Goal: Information Seeking & Learning: Check status

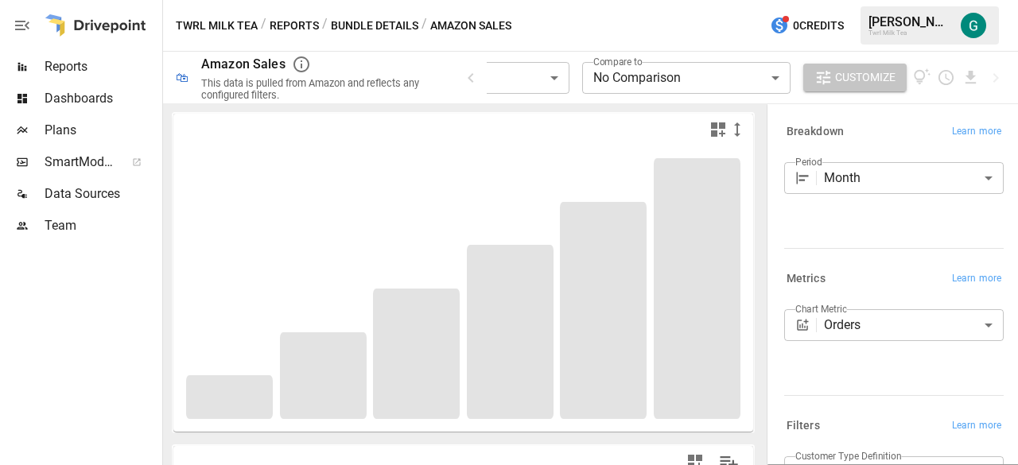
click at [845, 79] on span "Customize" at bounding box center [865, 78] width 60 height 20
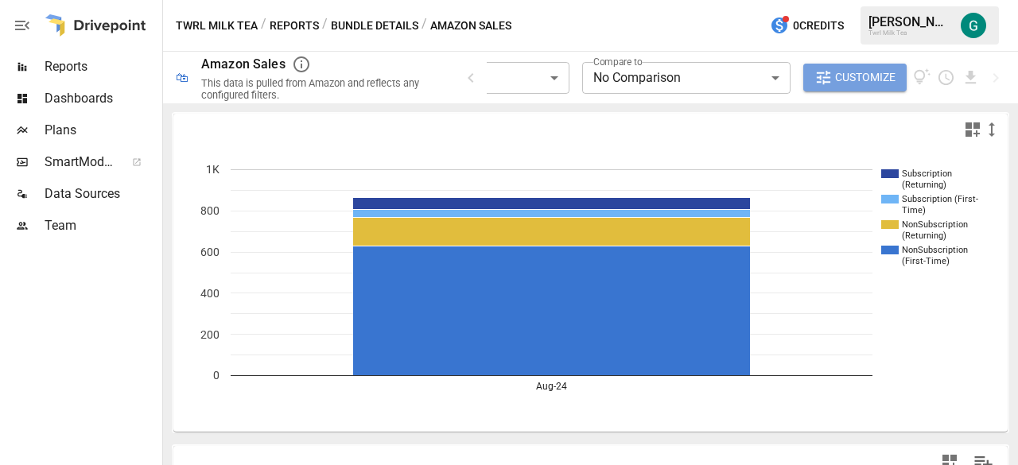
click at [835, 76] on span "Customize" at bounding box center [865, 78] width 60 height 20
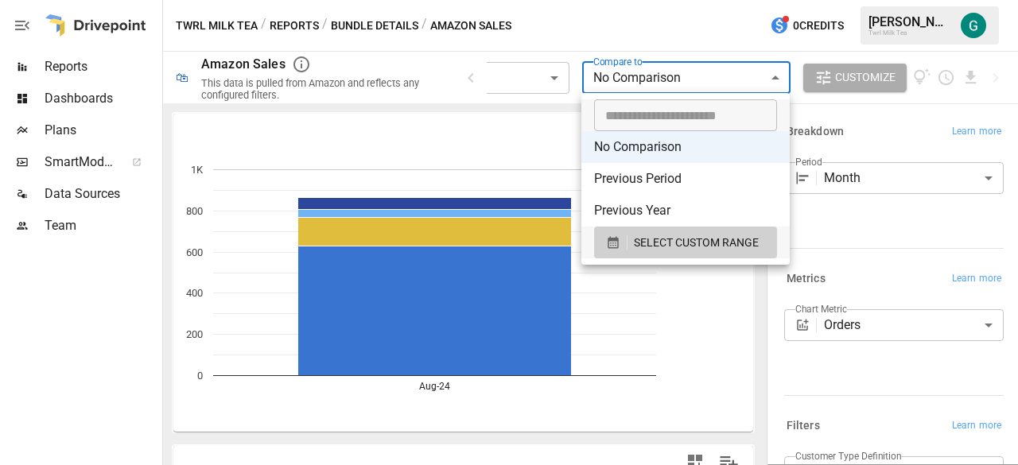
click at [782, 0] on body "**********" at bounding box center [509, 0] width 1018 height 0
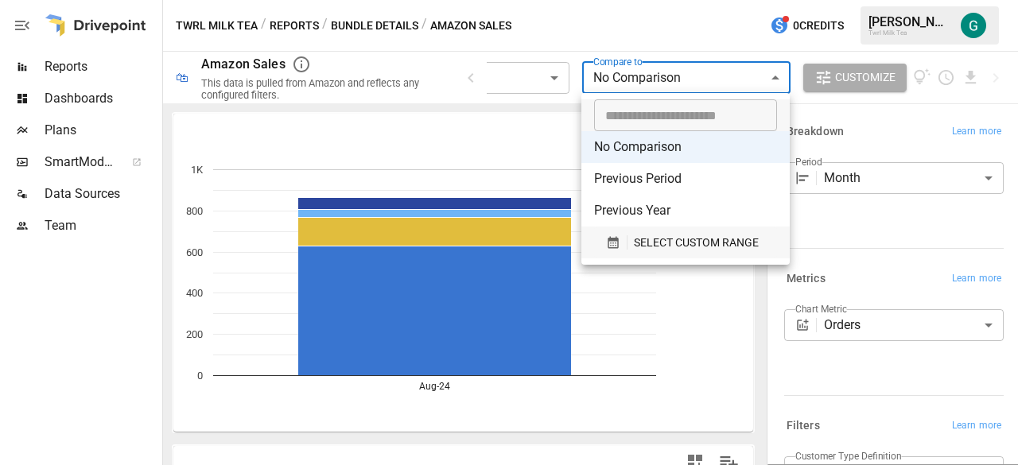
click at [716, 250] on span "SELECT CUSTOM RANGE" at bounding box center [696, 243] width 125 height 20
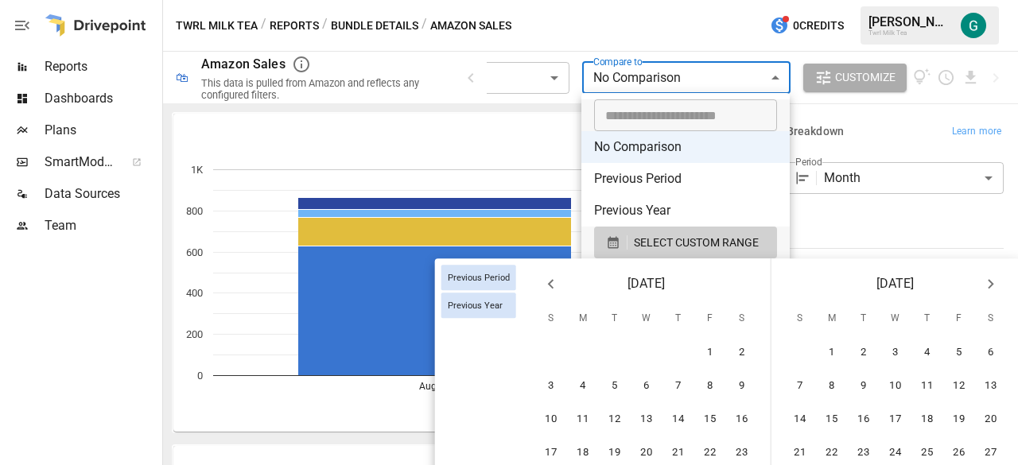
click at [553, 110] on div at bounding box center [509, 232] width 1018 height 465
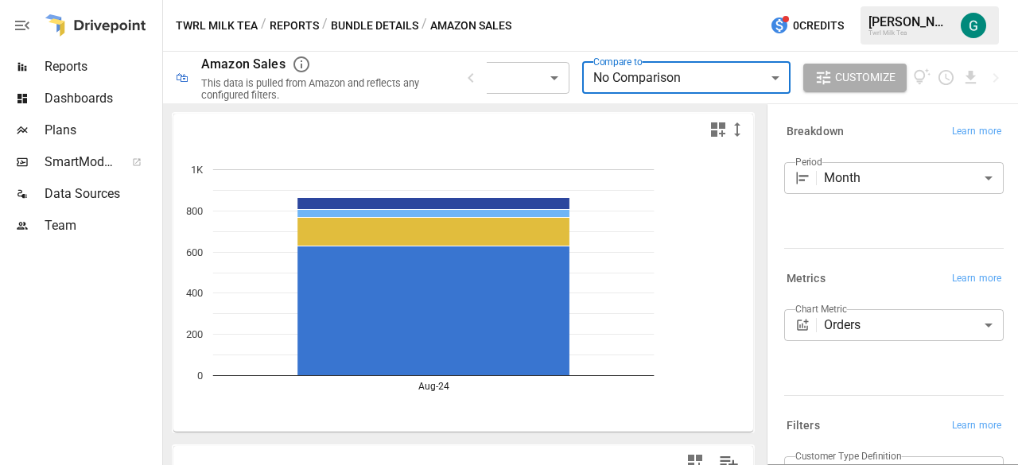
click at [540, 0] on body "**********" at bounding box center [509, 0] width 1018 height 0
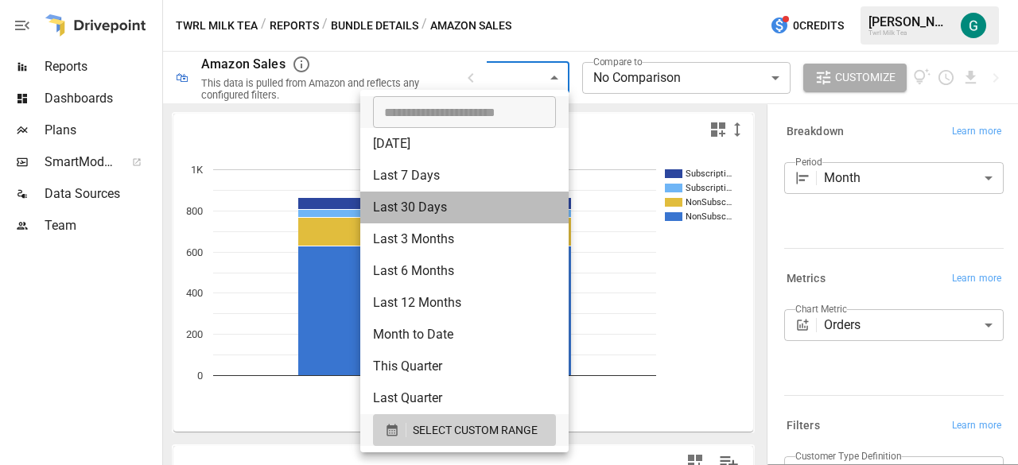
click at [511, 212] on li "Last 30 Days" at bounding box center [464, 208] width 208 height 32
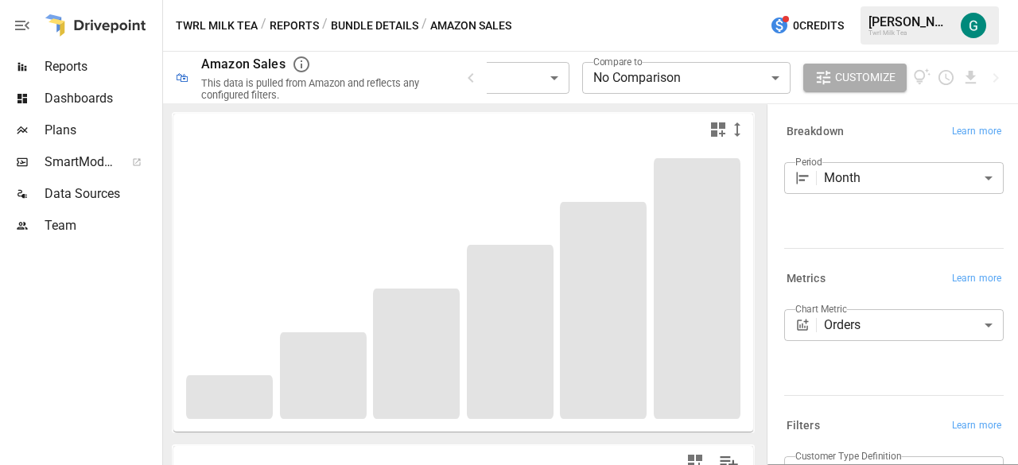
click at [511, 242] on div at bounding box center [463, 289] width 580 height 286
click at [476, 85] on icon "button" at bounding box center [470, 77] width 19 height 19
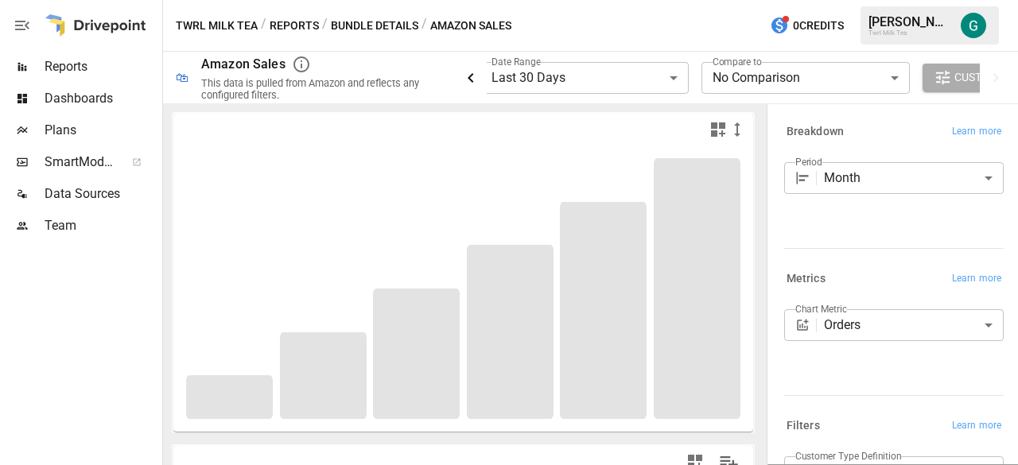
click at [476, 85] on icon "button" at bounding box center [470, 77] width 19 height 19
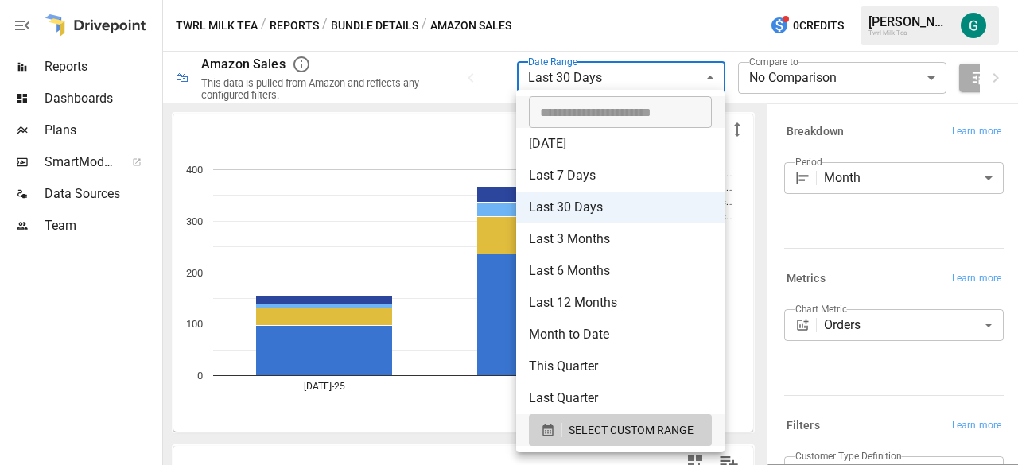
click at [713, 0] on body "**********" at bounding box center [509, 0] width 1018 height 0
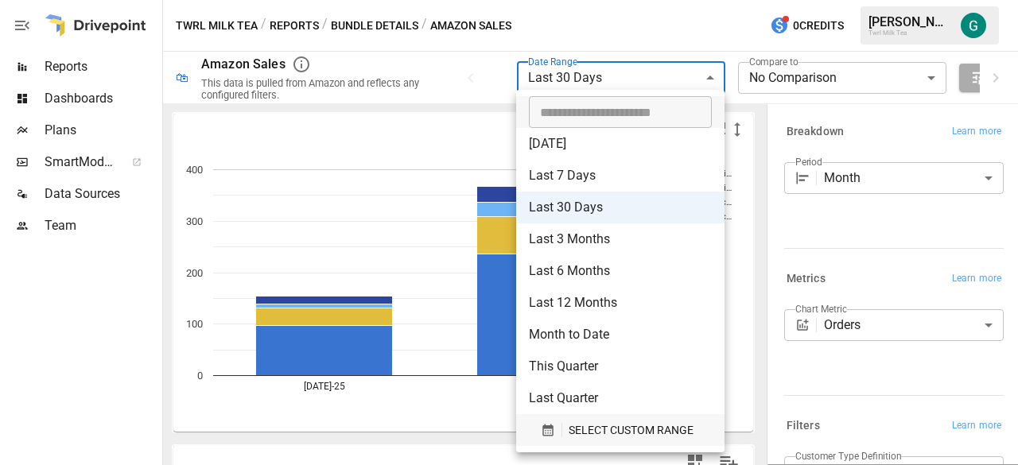
click at [627, 425] on span "SELECT CUSTOM RANGE" at bounding box center [631, 431] width 125 height 20
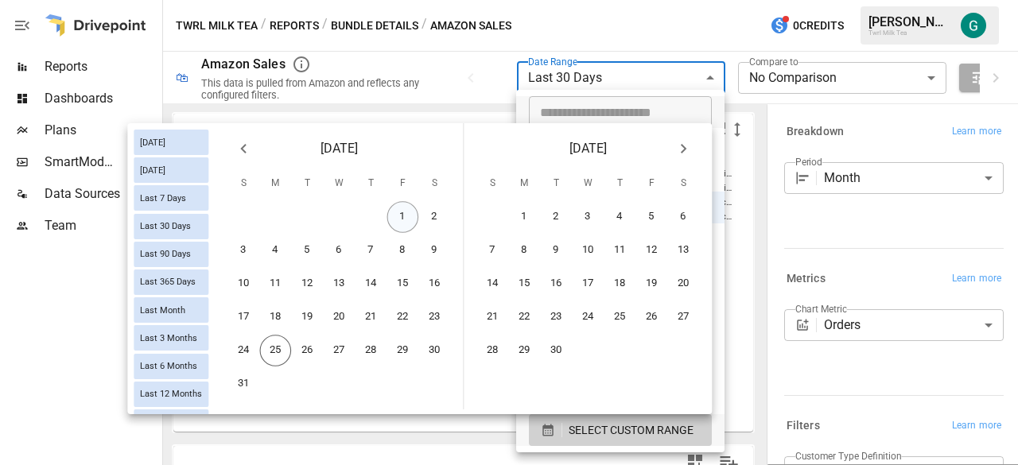
click at [406, 227] on button "1" at bounding box center [403, 217] width 32 height 32
click at [247, 345] on button "24" at bounding box center [244, 351] width 32 height 32
type input "******"
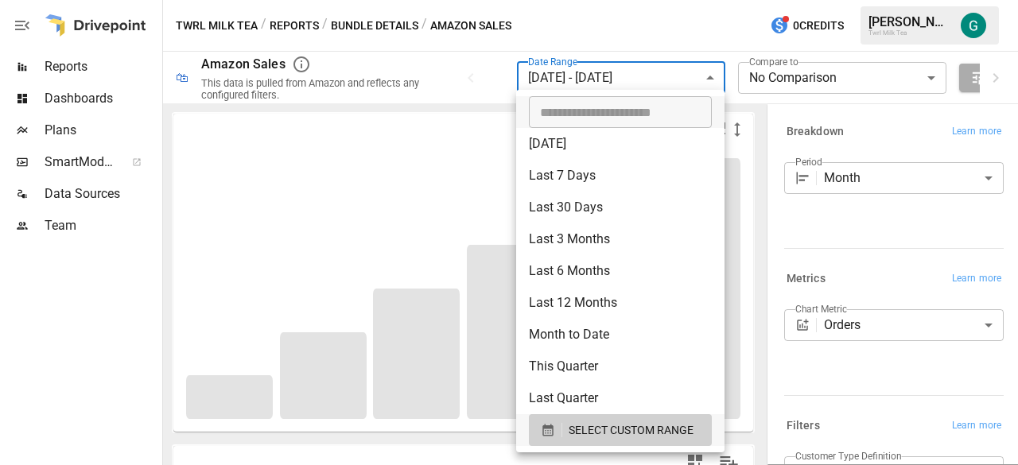
click at [857, 76] on div at bounding box center [509, 232] width 1018 height 465
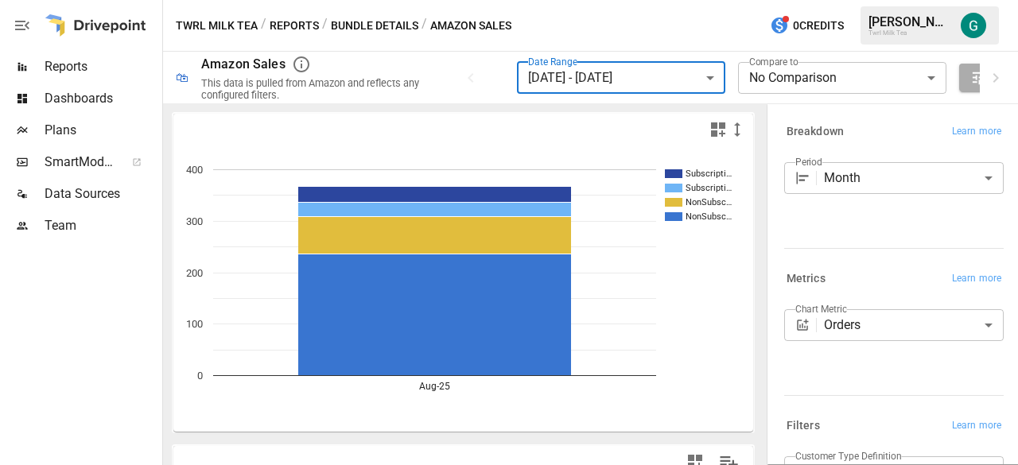
click at [912, 0] on body "**********" at bounding box center [509, 0] width 1018 height 0
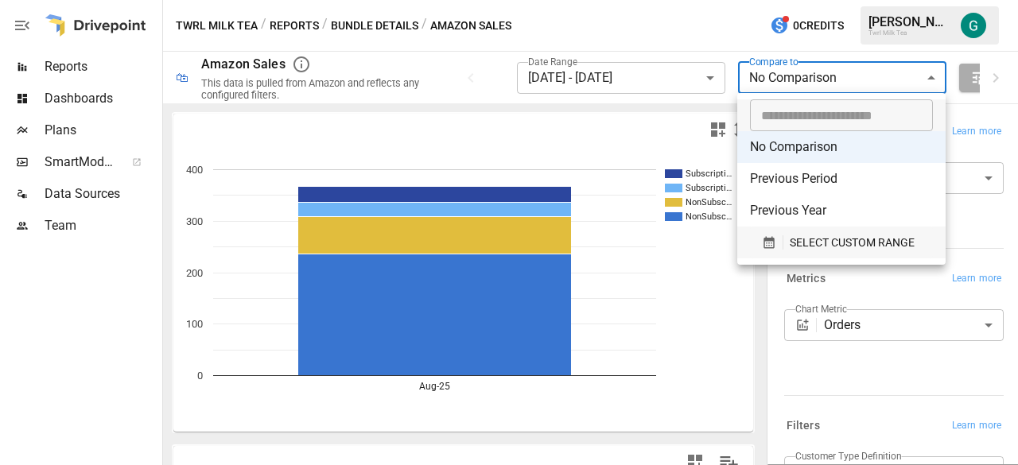
click at [870, 246] on span "SELECT CUSTOM RANGE" at bounding box center [852, 243] width 125 height 20
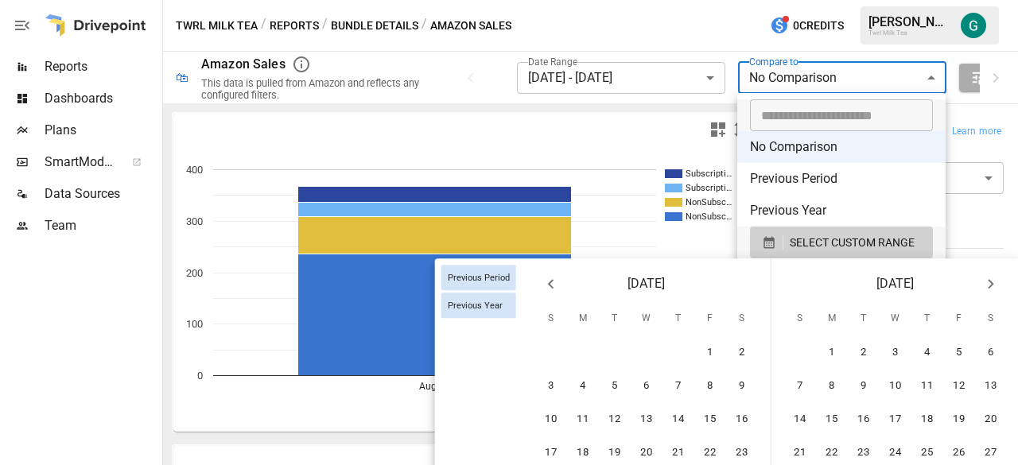
click at [548, 282] on icon "Previous month" at bounding box center [551, 284] width 6 height 10
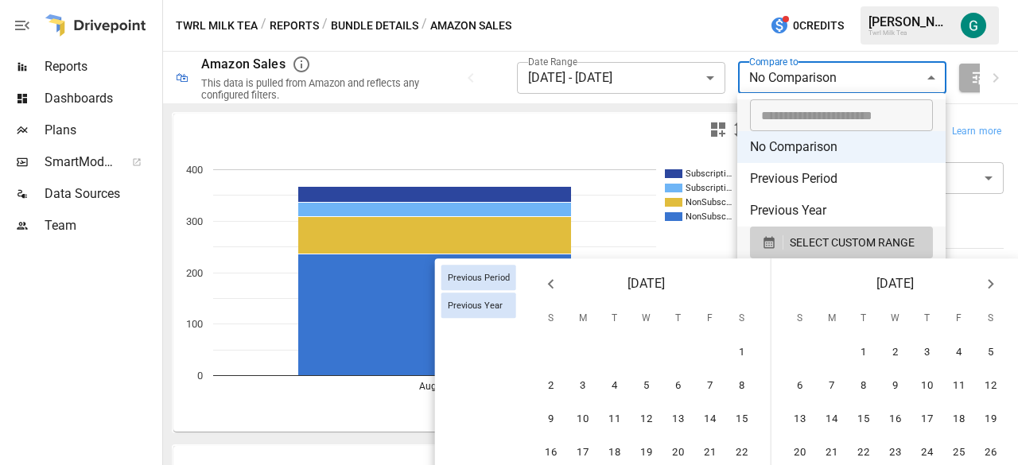
click at [548, 282] on icon "Previous month" at bounding box center [551, 284] width 6 height 10
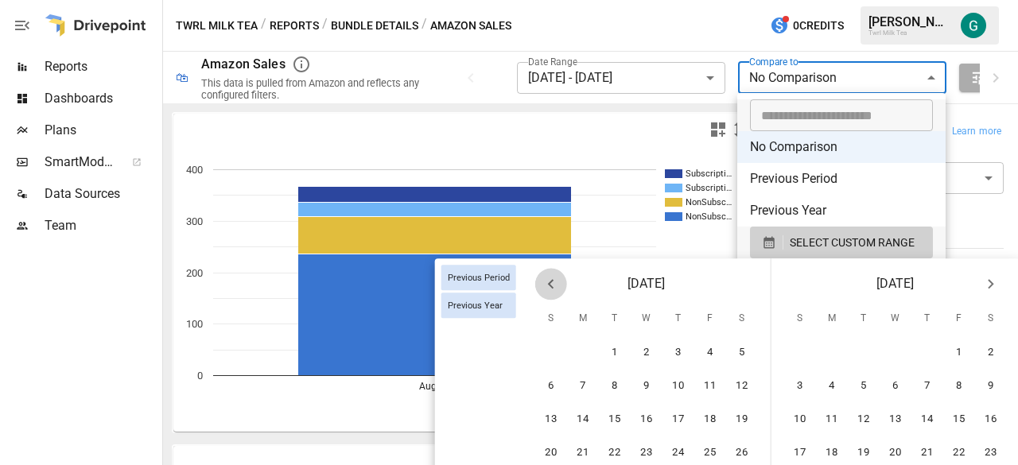
click at [548, 282] on icon "Previous month" at bounding box center [551, 284] width 6 height 10
click at [677, 350] on button "1" at bounding box center [678, 353] width 32 height 32
click at [744, 456] on button "24" at bounding box center [742, 453] width 32 height 32
type input "******"
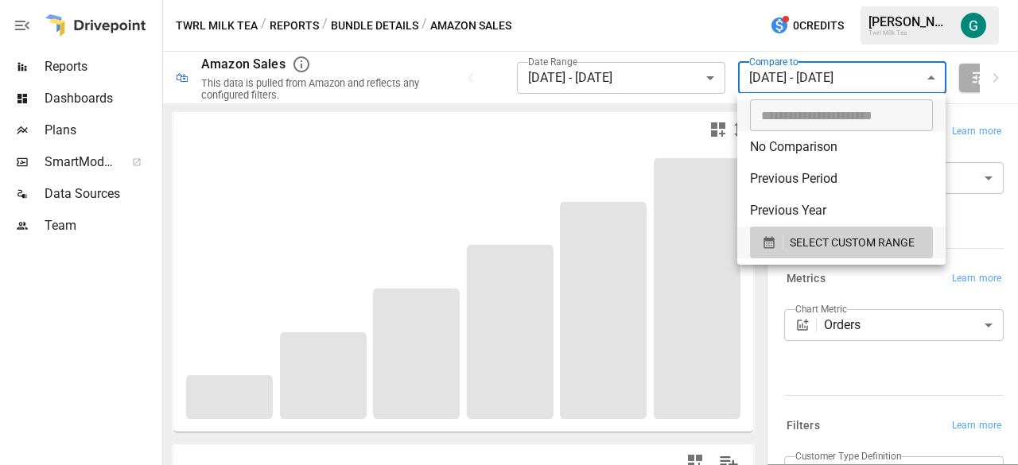
click at [738, 378] on div at bounding box center [509, 232] width 1018 height 465
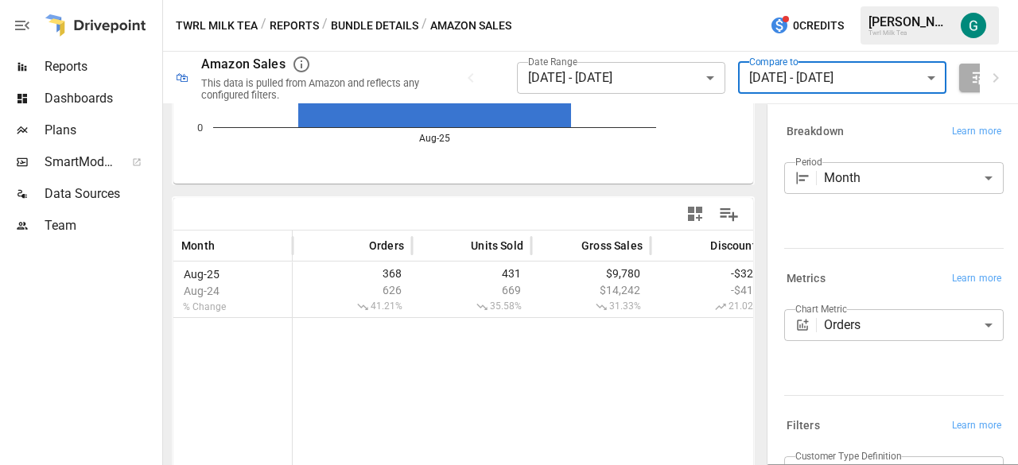
scroll to position [253, 0]
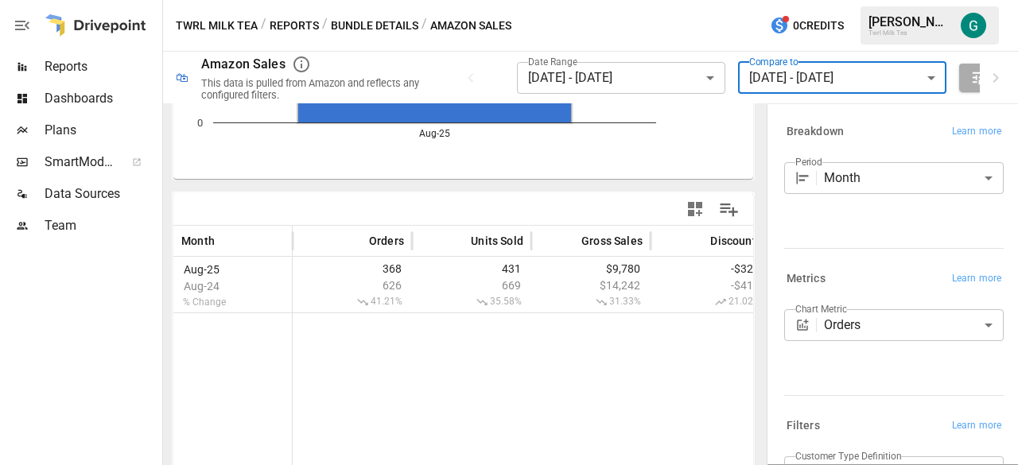
click at [76, 68] on span "Reports" at bounding box center [102, 66] width 115 height 19
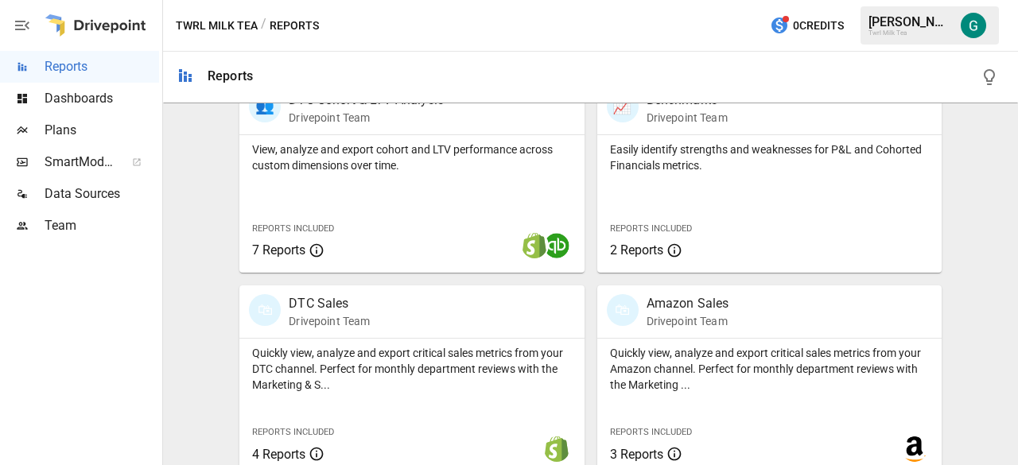
scroll to position [767, 0]
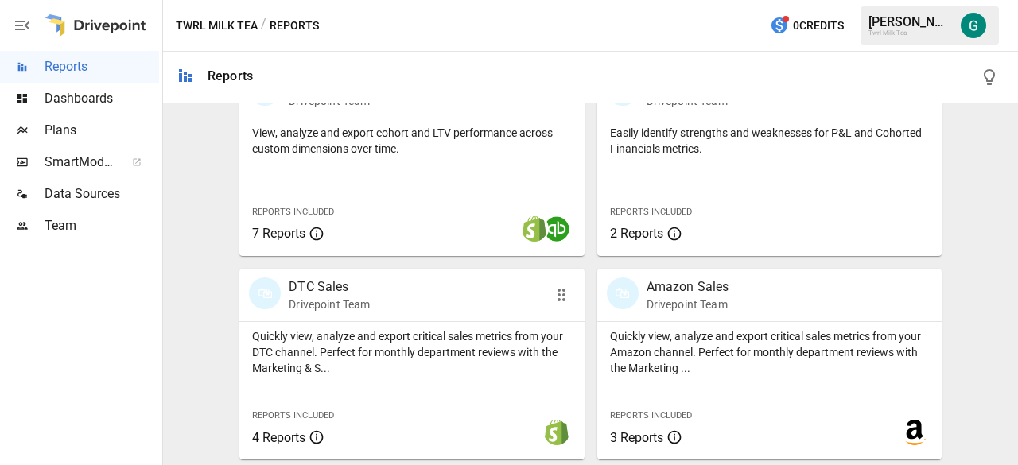
click at [351, 306] on p "Drivepoint Team" at bounding box center [329, 305] width 81 height 16
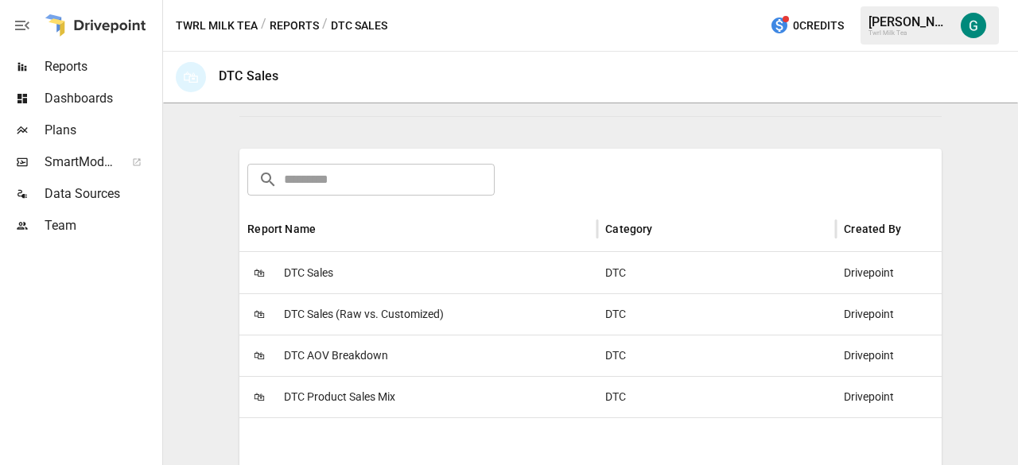
scroll to position [218, 0]
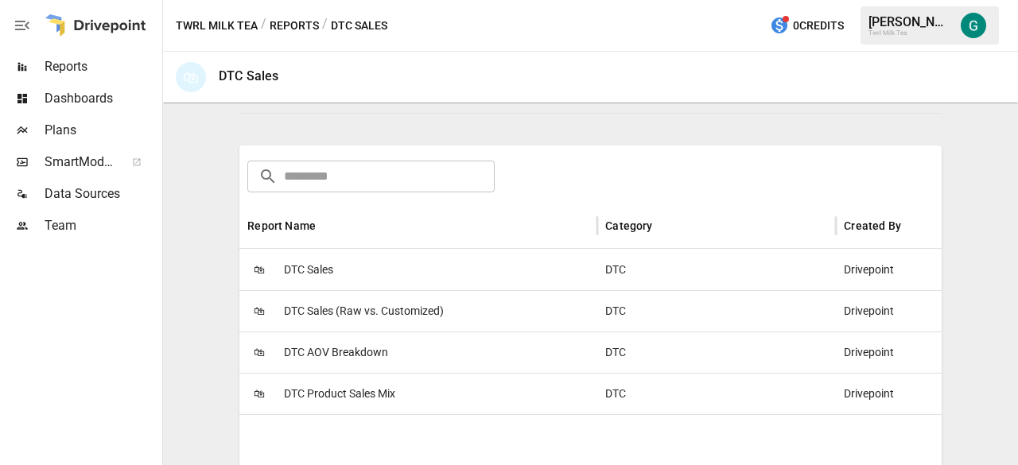
click at [320, 266] on span "DTC Sales" at bounding box center [308, 270] width 49 height 41
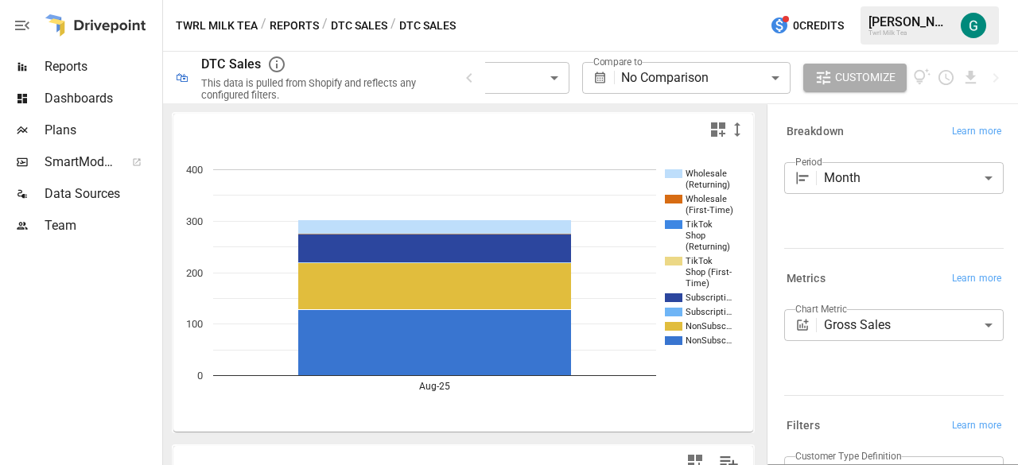
click at [563, 0] on body "**********" at bounding box center [509, 0] width 1018 height 0
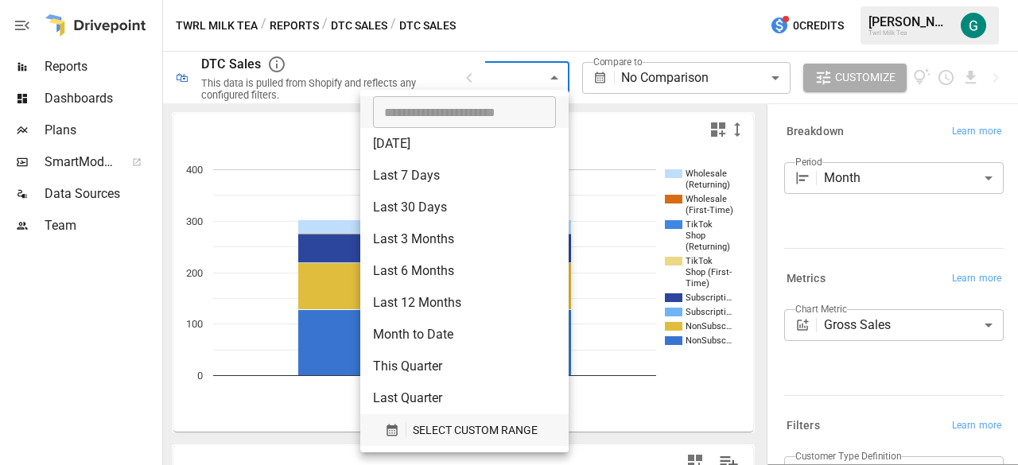
click at [487, 438] on span "SELECT CUSTOM RANGE" at bounding box center [475, 431] width 125 height 20
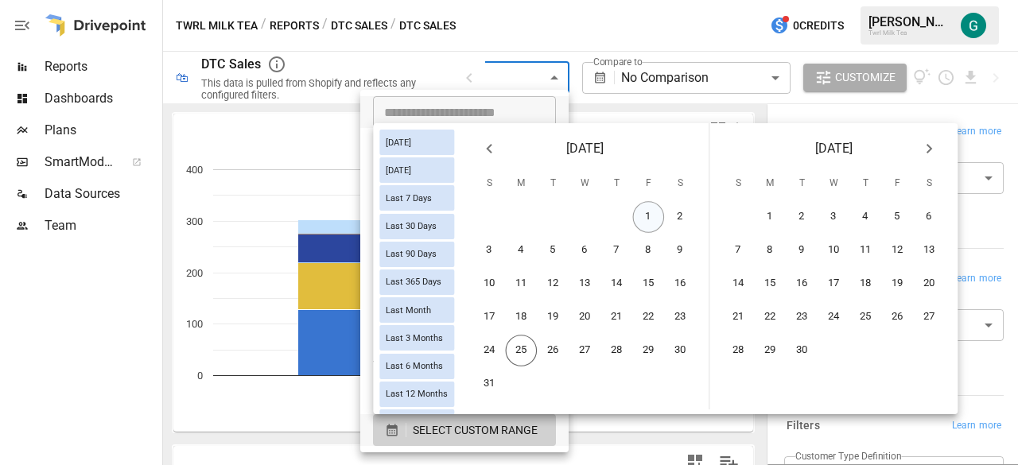
click at [659, 220] on button "1" at bounding box center [649, 217] width 32 height 32
click at [499, 345] on button "24" at bounding box center [490, 351] width 32 height 32
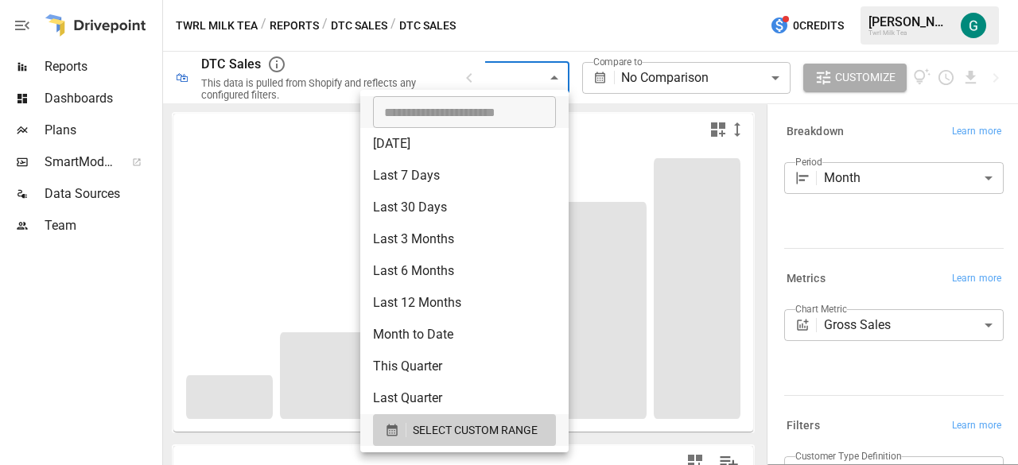
click at [688, 82] on div at bounding box center [509, 232] width 1018 height 465
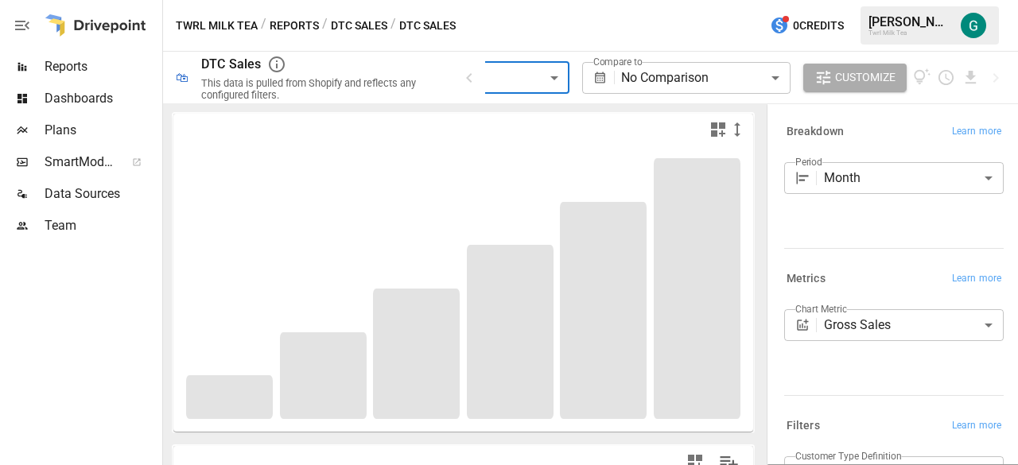
click at [780, 0] on body "**********" at bounding box center [509, 0] width 1018 height 0
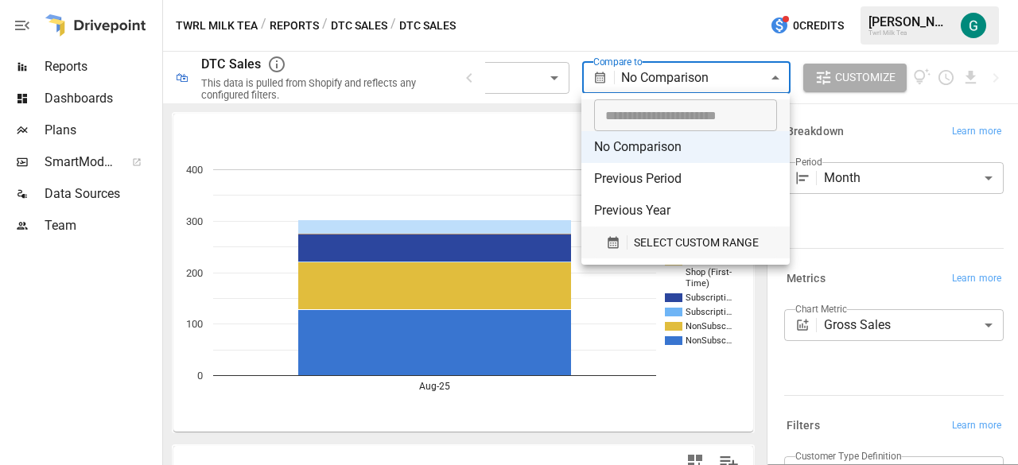
click at [701, 239] on span "SELECT CUSTOM RANGE" at bounding box center [696, 243] width 125 height 20
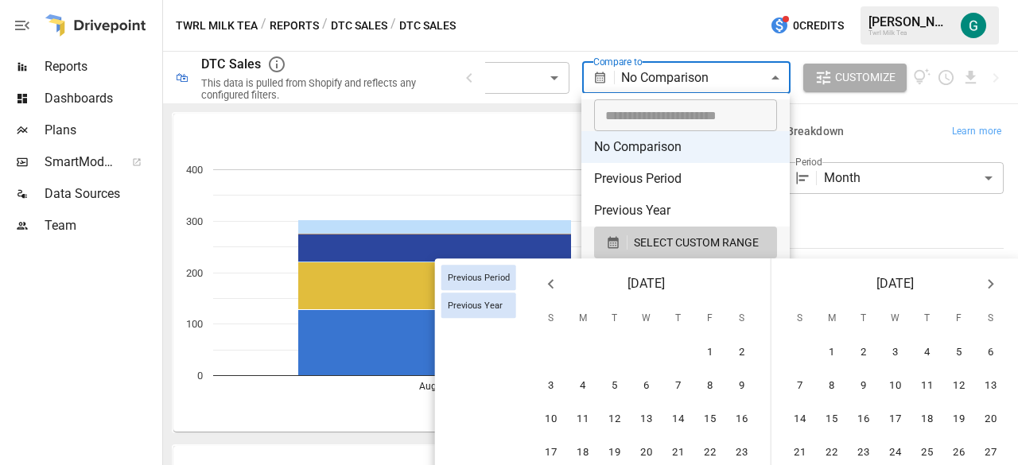
click at [553, 283] on icon "Previous month" at bounding box center [551, 283] width 19 height 19
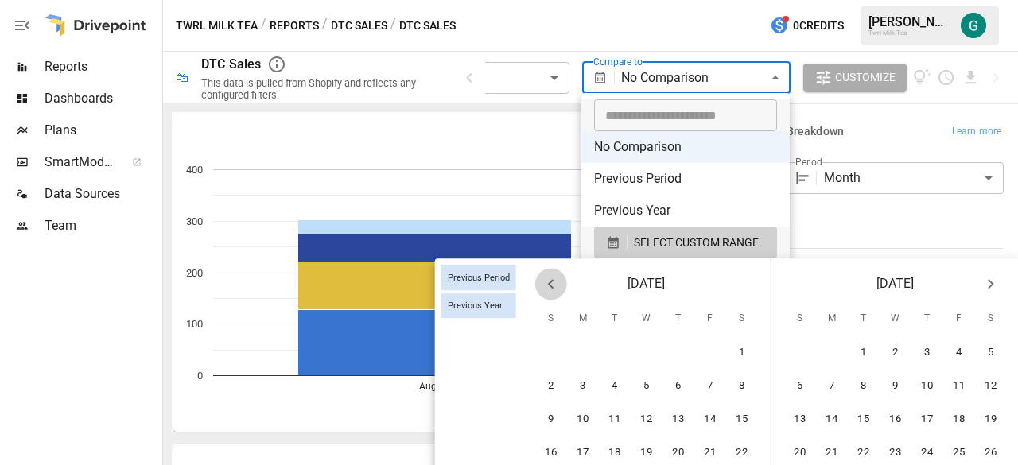
click at [553, 283] on icon "Previous month" at bounding box center [551, 283] width 19 height 19
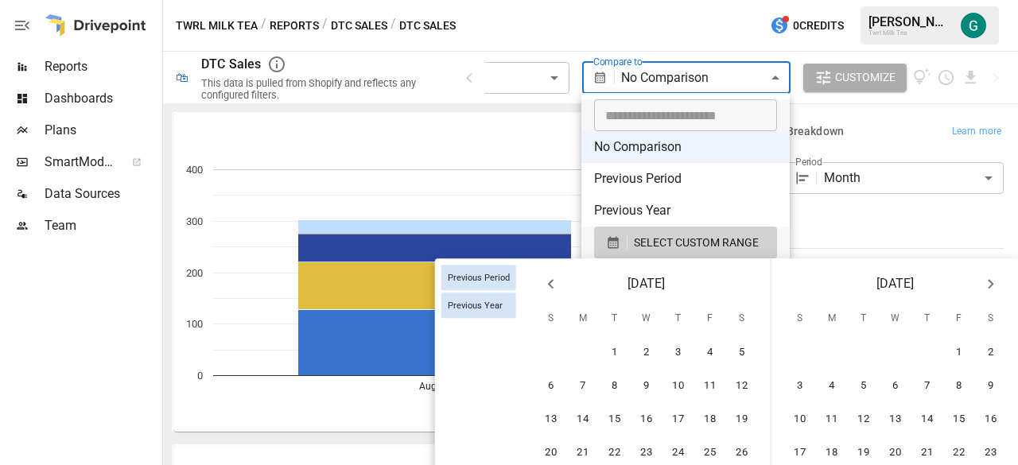
click at [553, 283] on icon "Previous month" at bounding box center [551, 283] width 19 height 19
click at [552, 284] on icon "Previous month" at bounding box center [551, 283] width 19 height 19
click at [674, 349] on button "1" at bounding box center [678, 353] width 32 height 32
click at [740, 448] on button "24" at bounding box center [742, 453] width 32 height 32
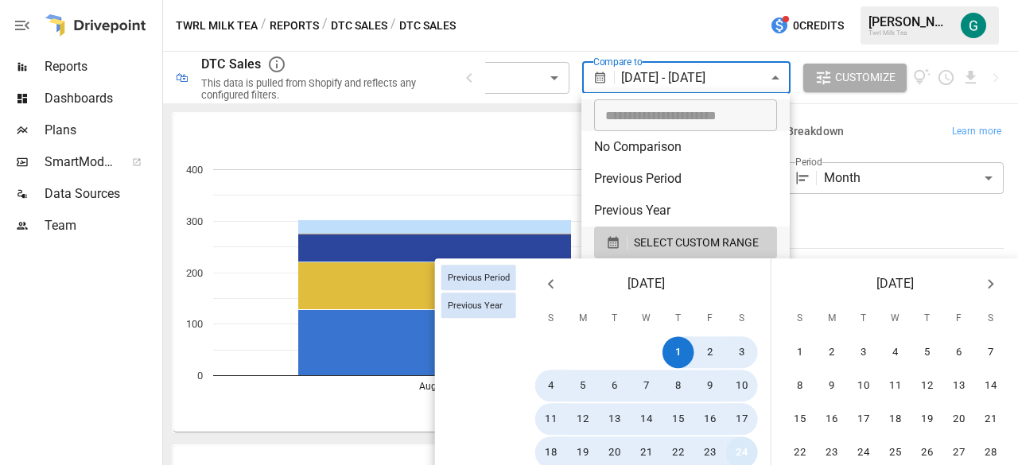
type input "******"
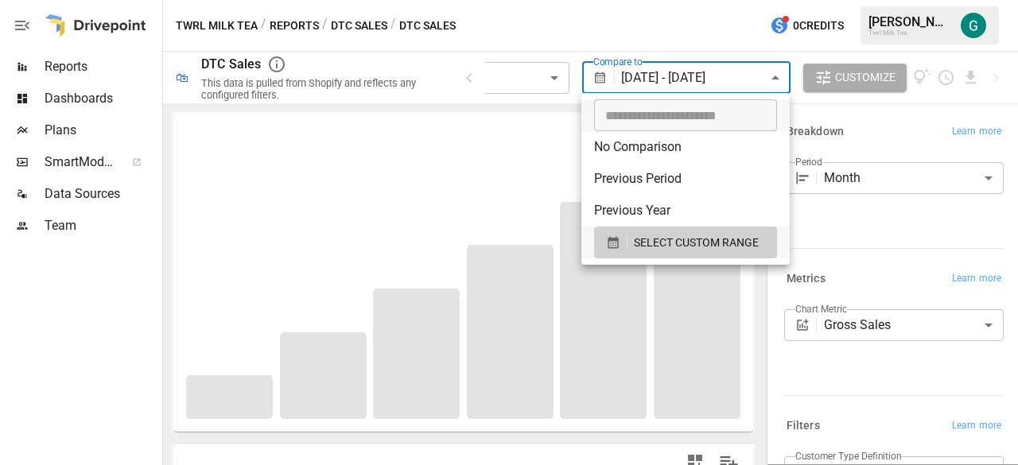
click at [509, 29] on div at bounding box center [509, 232] width 1018 height 465
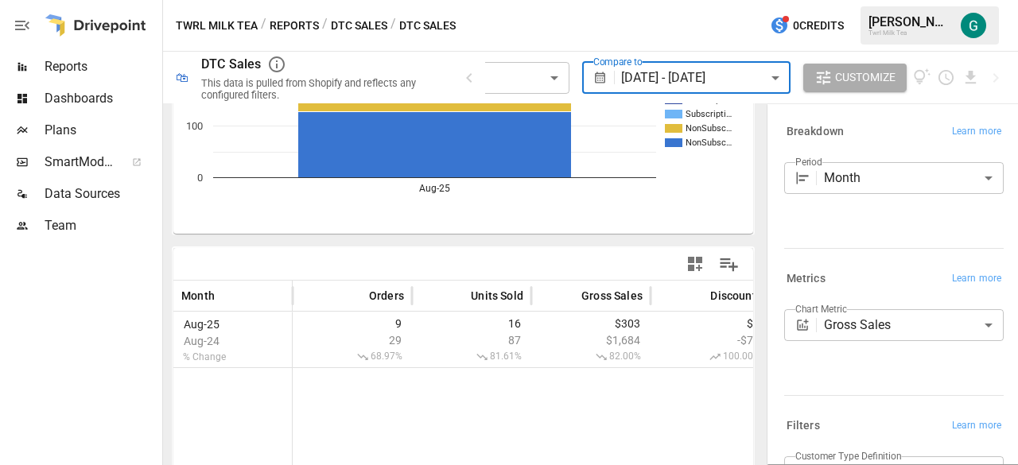
scroll to position [214, 0]
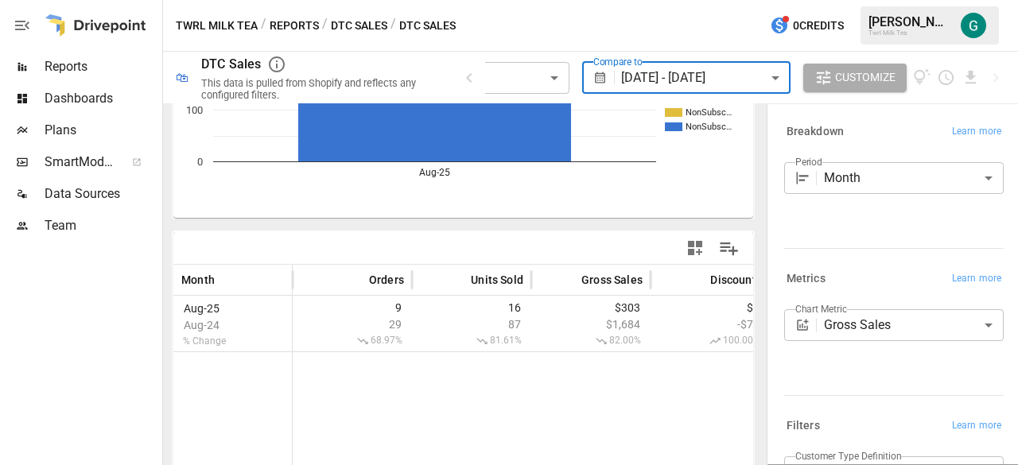
click at [64, 70] on span "Reports" at bounding box center [102, 66] width 115 height 19
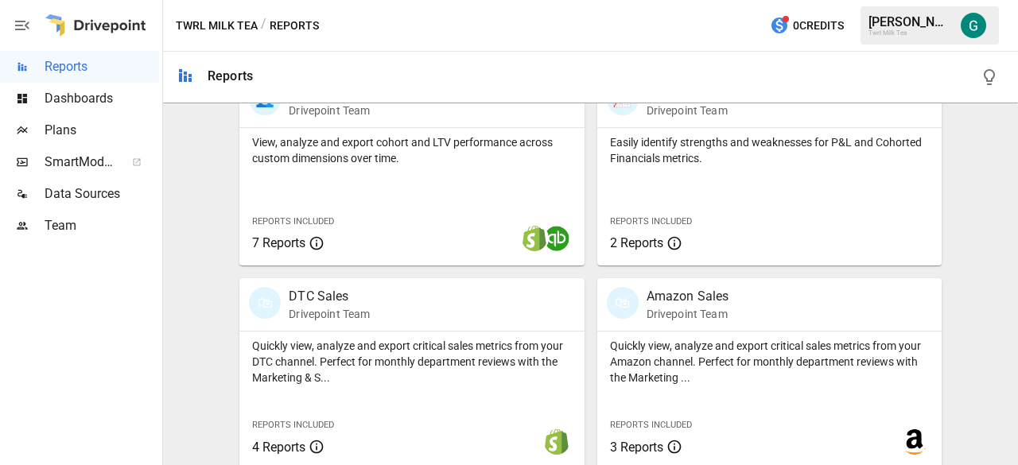
scroll to position [767, 0]
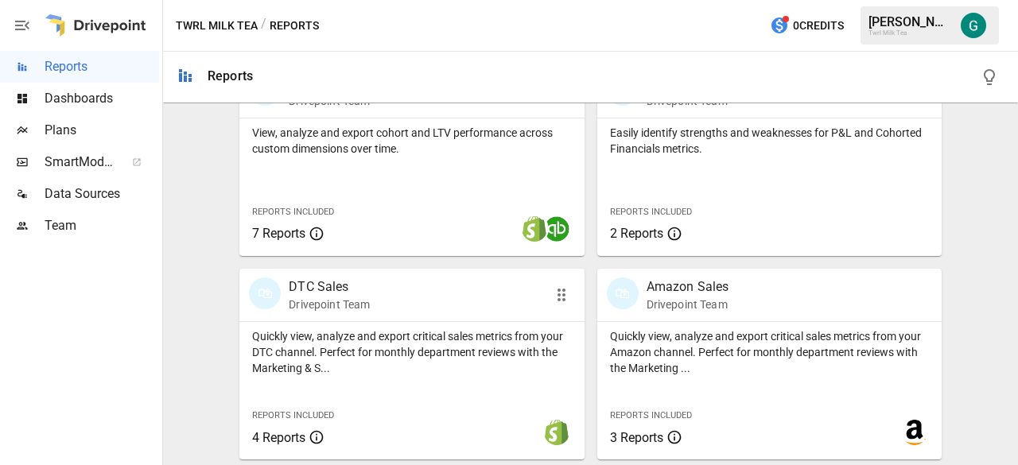
click at [346, 318] on div "🛍 DTC Sales Drivepoint Team" at bounding box center [411, 295] width 344 height 52
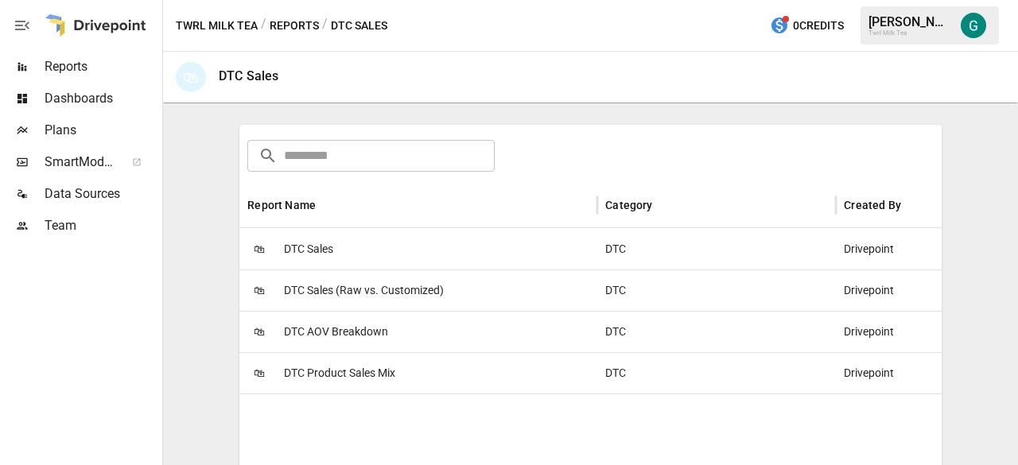
scroll to position [242, 0]
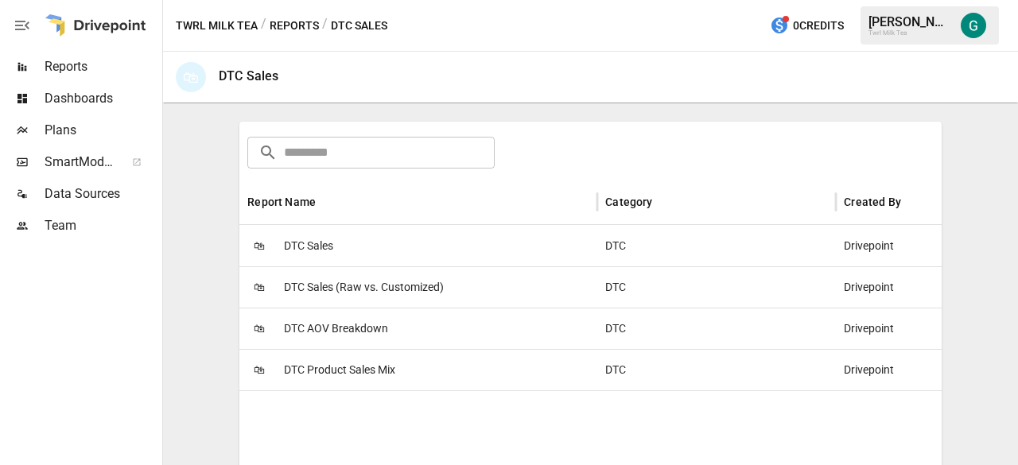
click at [368, 371] on span "DTC Product Sales Mix" at bounding box center [339, 370] width 111 height 41
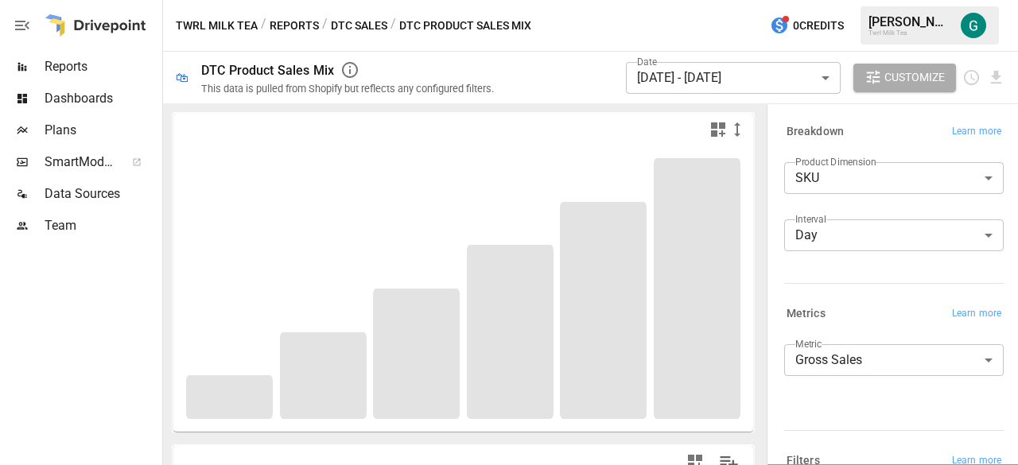
click at [824, 0] on body "**********" at bounding box center [509, 0] width 1018 height 0
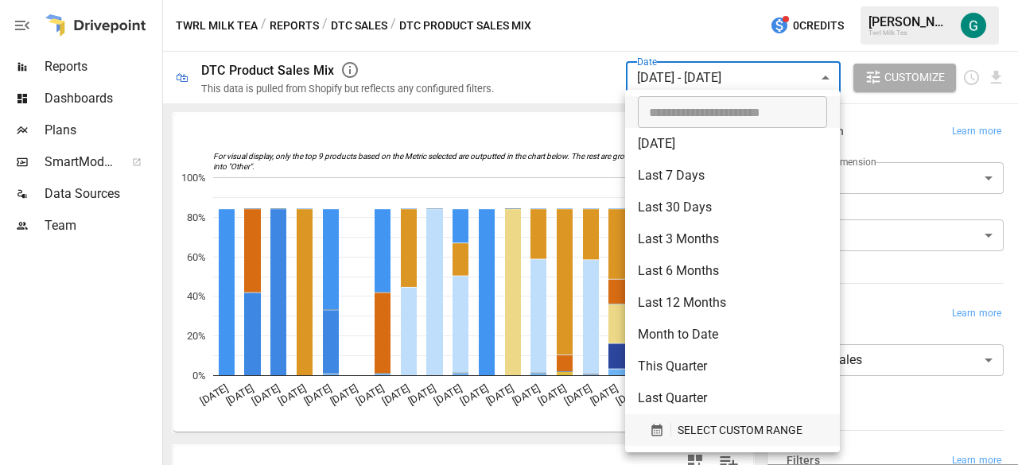
click at [782, 418] on button "SELECT CUSTOM RANGE" at bounding box center [732, 430] width 189 height 32
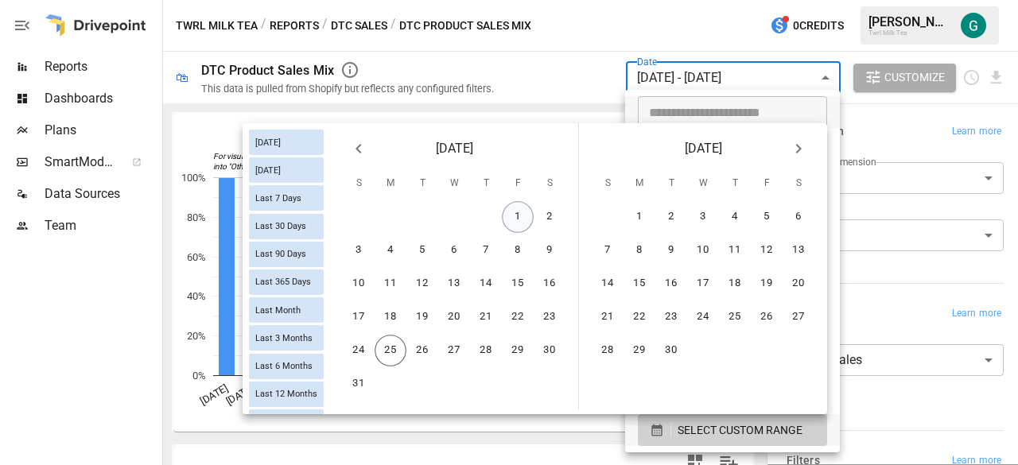
click at [518, 216] on button "1" at bounding box center [518, 217] width 32 height 32
click at [356, 359] on button "24" at bounding box center [359, 351] width 32 height 32
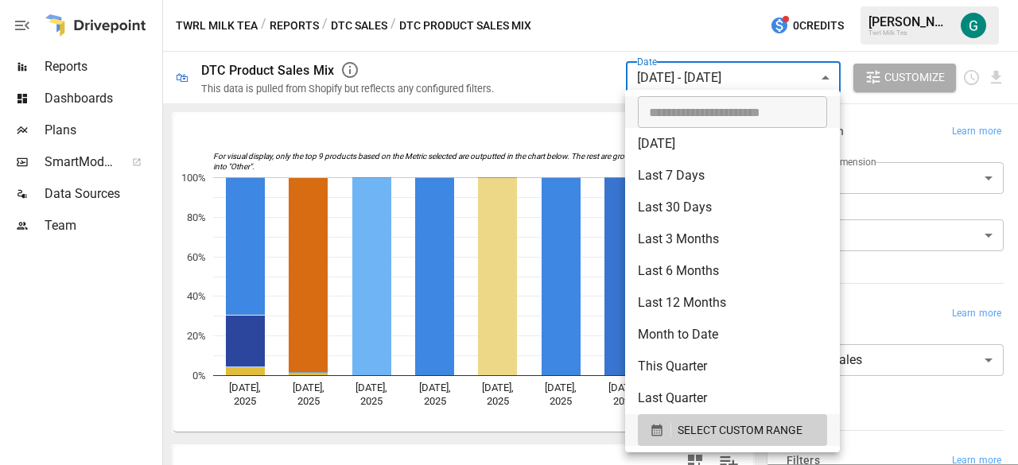
drag, startPoint x: 1017, startPoint y: 249, endPoint x: 1016, endPoint y: 295, distance: 46.1
click at [1016, 295] on div at bounding box center [509, 232] width 1018 height 465
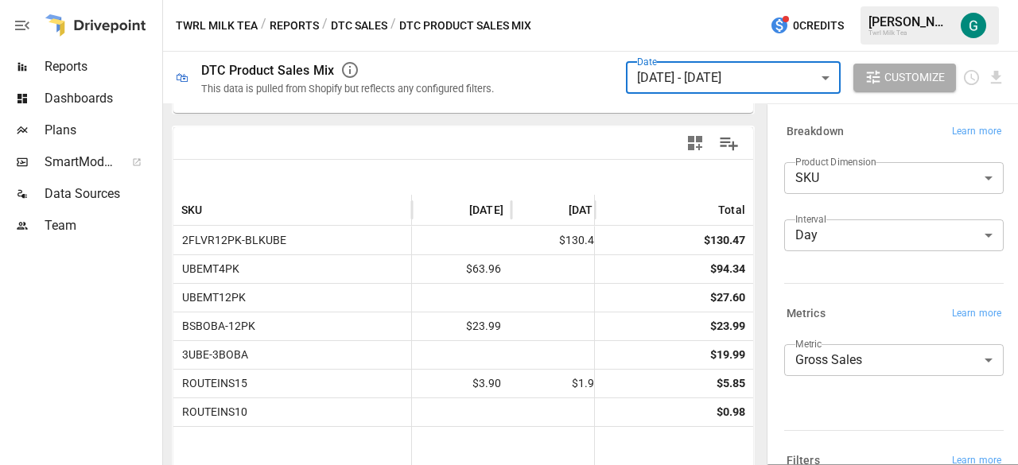
scroll to position [320, 0]
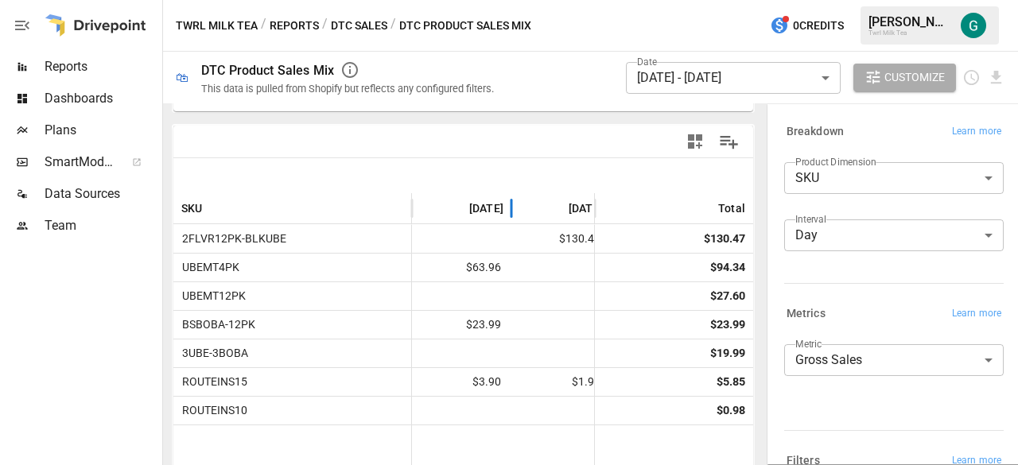
click at [569, 211] on span "[DATE]" at bounding box center [586, 208] width 34 height 16
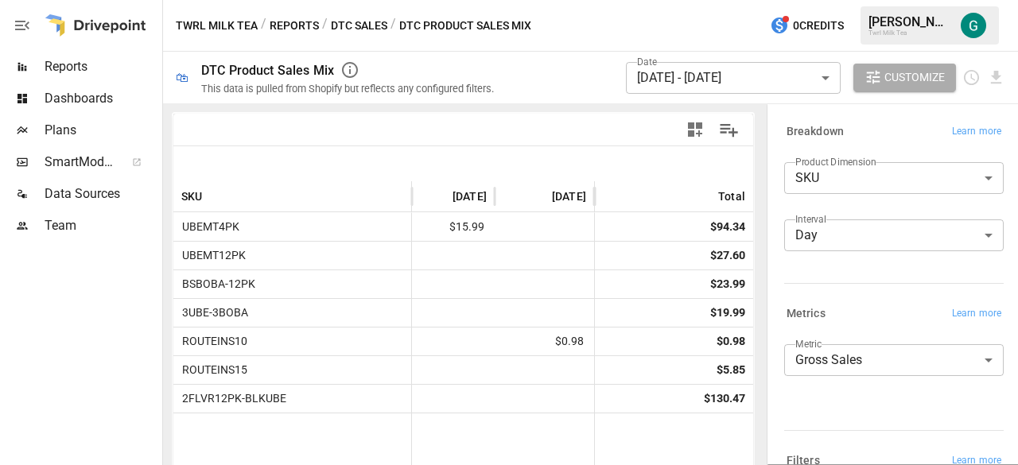
scroll to position [334, 0]
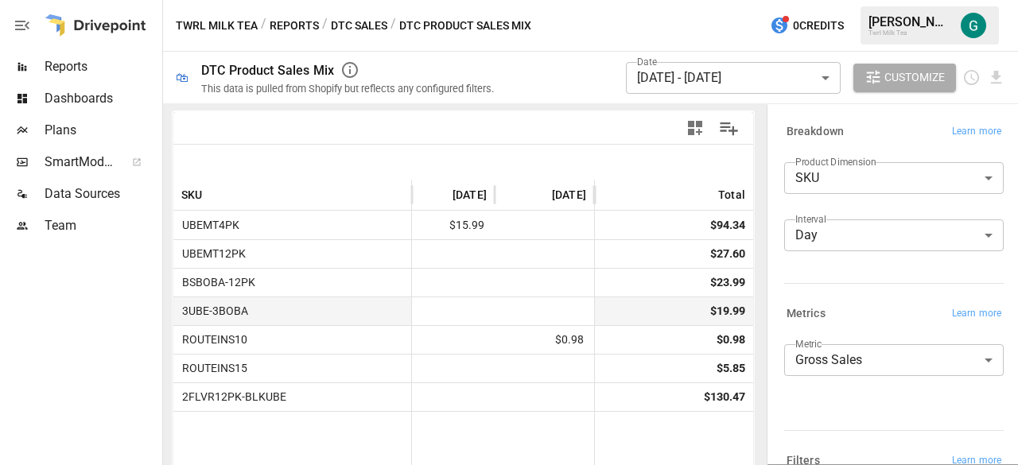
click at [563, 313] on div at bounding box center [544, 311] width 99 height 29
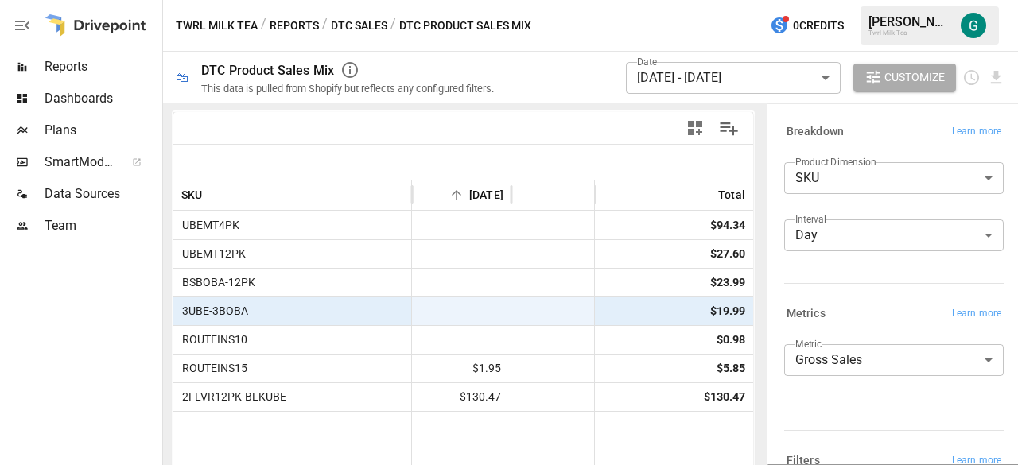
scroll to position [0, 0]
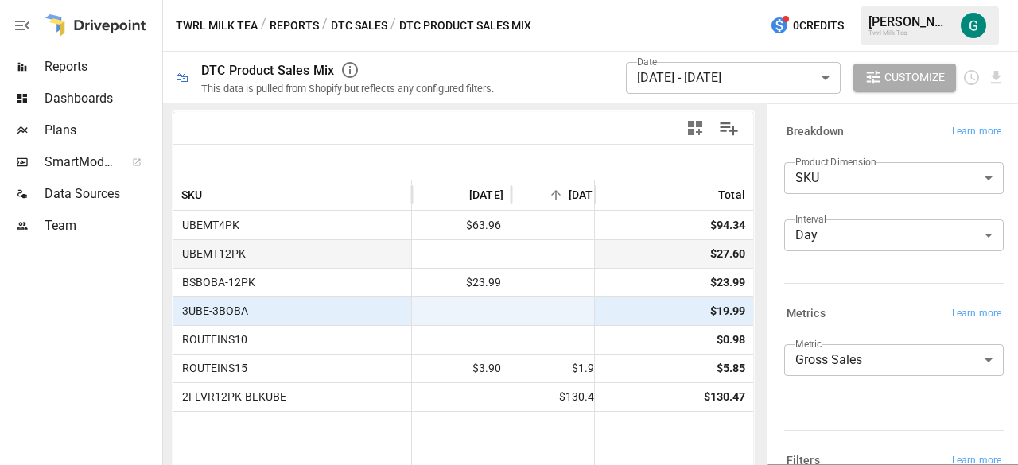
click at [514, 265] on div at bounding box center [560, 253] width 99 height 29
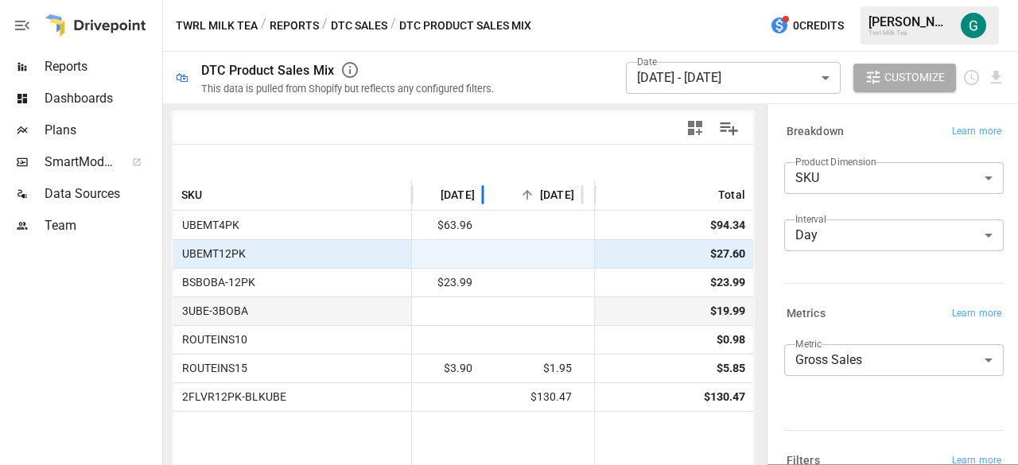
scroll to position [0, 128]
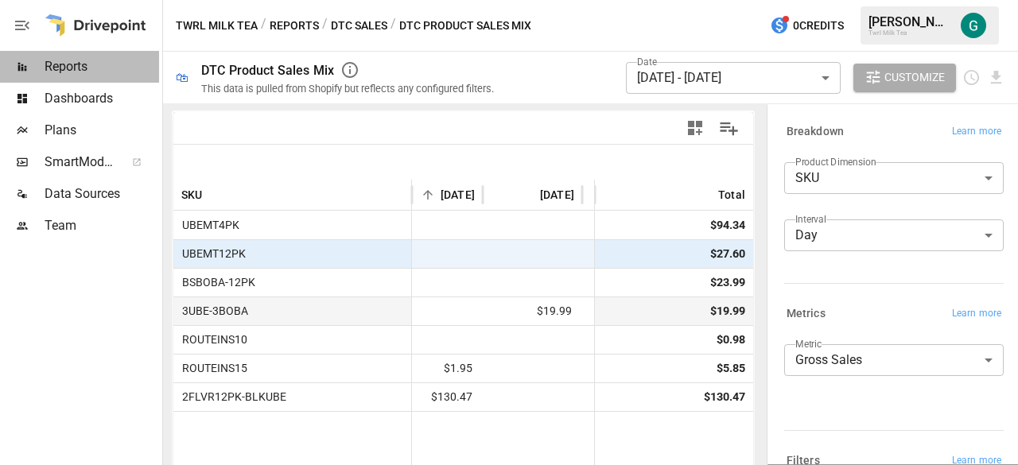
click at [87, 66] on span "Reports" at bounding box center [102, 66] width 115 height 19
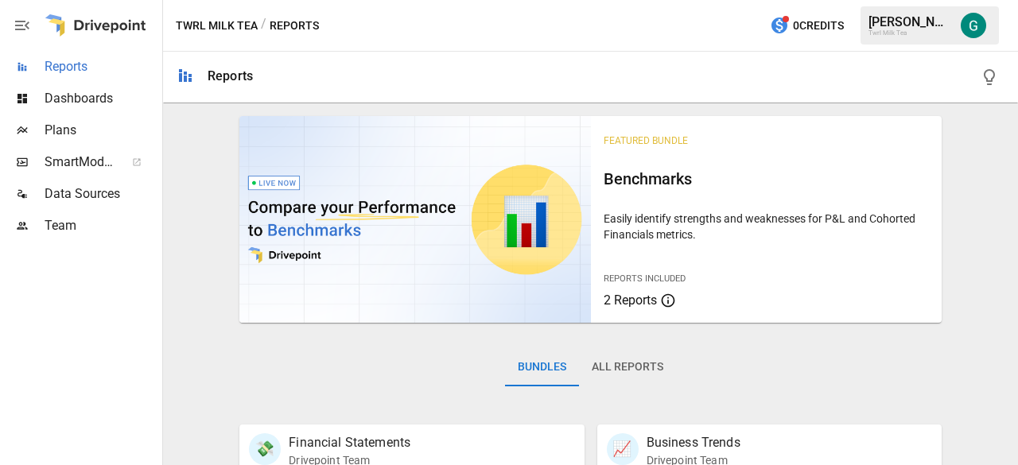
click at [80, 71] on span "Reports" at bounding box center [102, 66] width 115 height 19
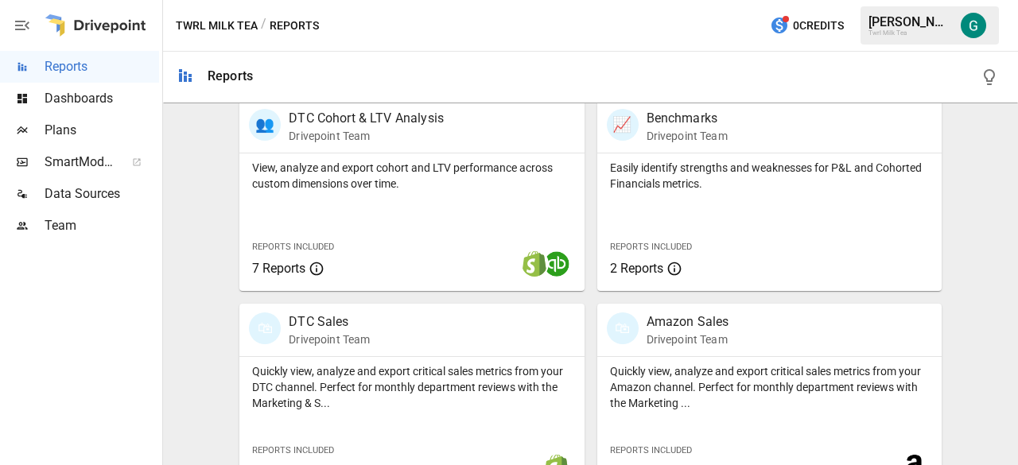
scroll to position [767, 0]
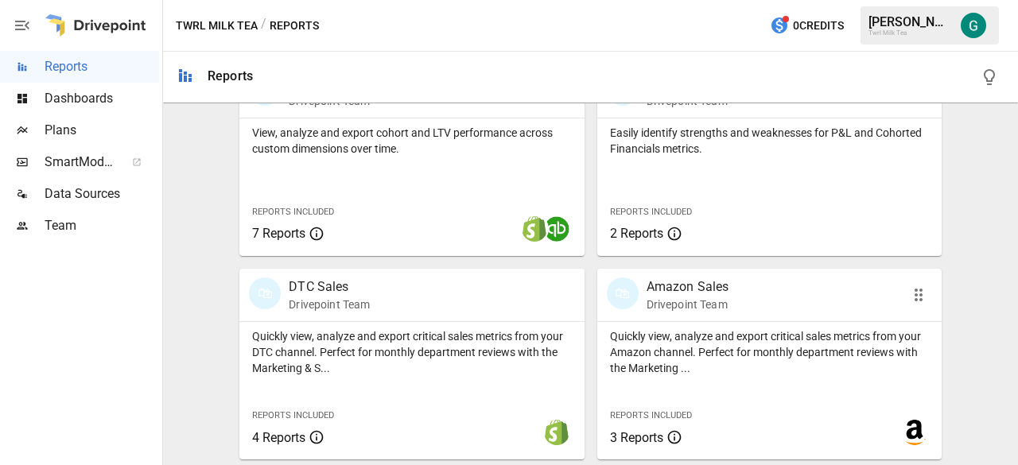
click at [690, 319] on div "🛍 Amazon Sales Drivepoint Team" at bounding box center [769, 295] width 344 height 52
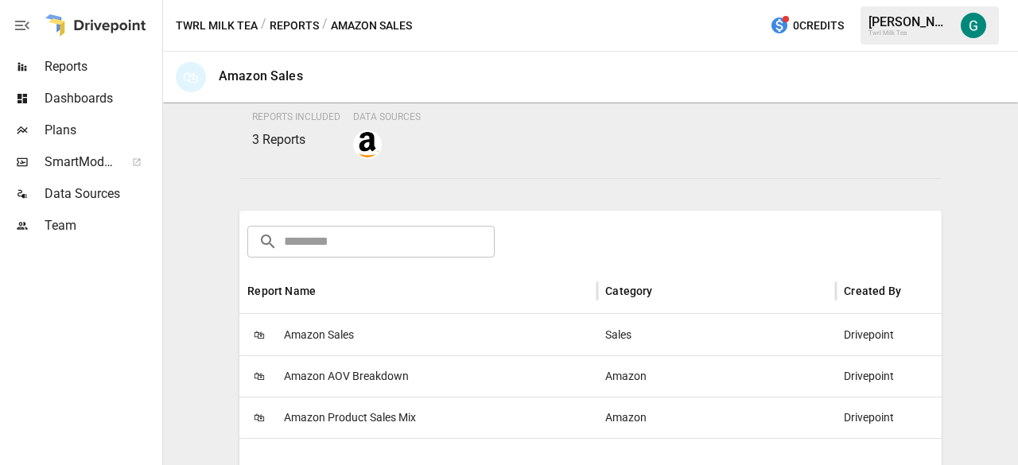
scroll to position [183, 0]
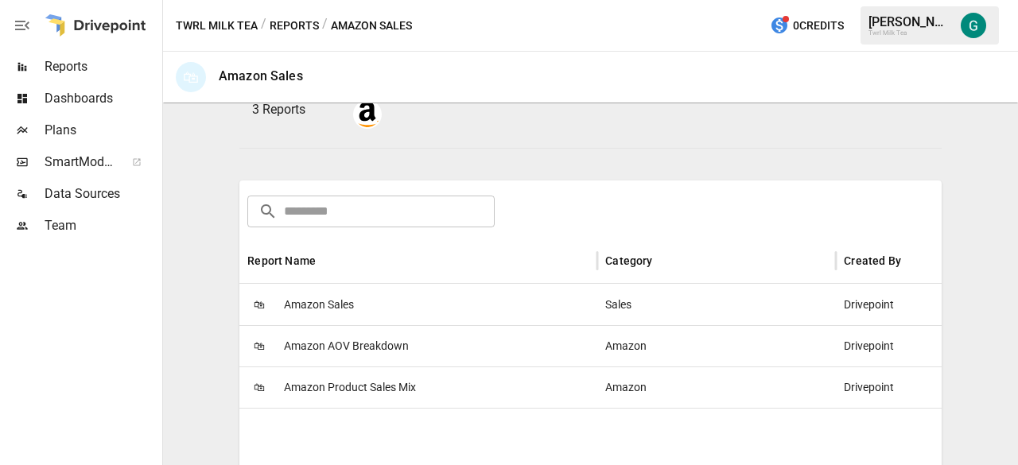
click at [410, 386] on span "Amazon Product Sales Mix" at bounding box center [350, 387] width 132 height 41
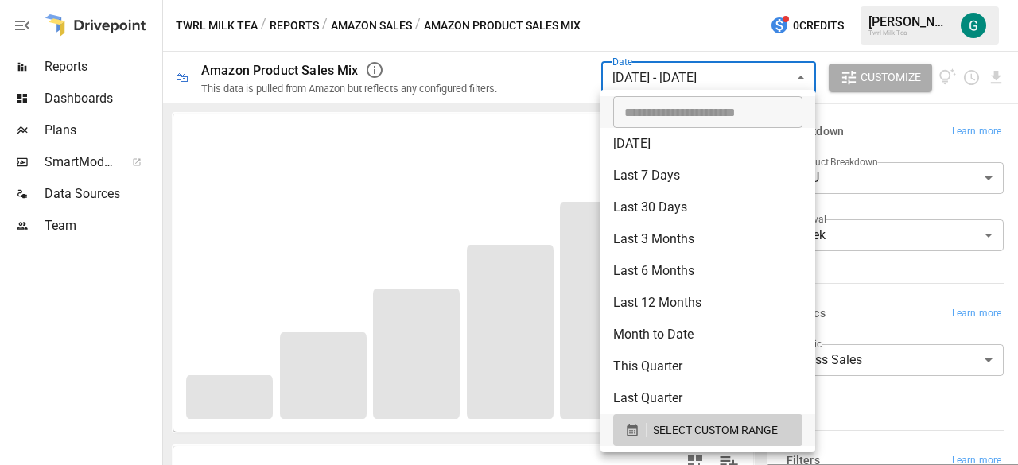
click at [751, 0] on body "**********" at bounding box center [509, 0] width 1018 height 0
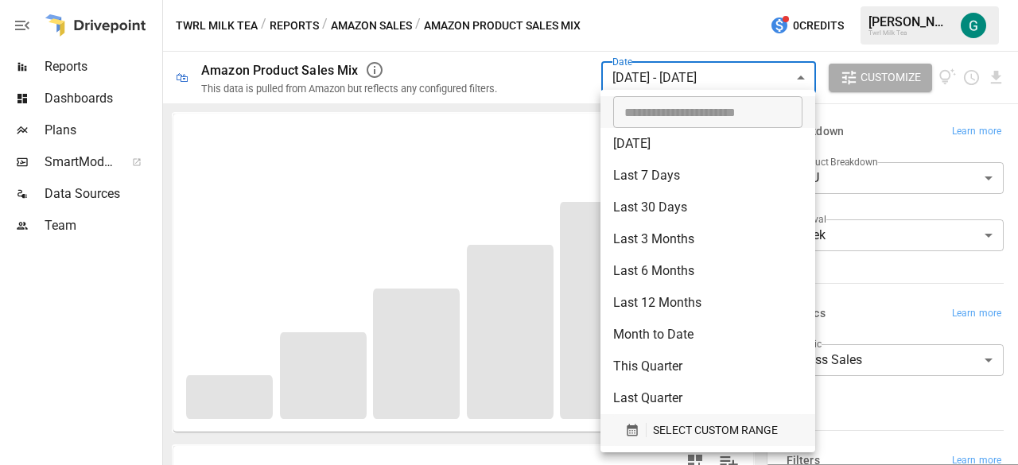
click at [693, 435] on span "SELECT CUSTOM RANGE" at bounding box center [715, 431] width 125 height 20
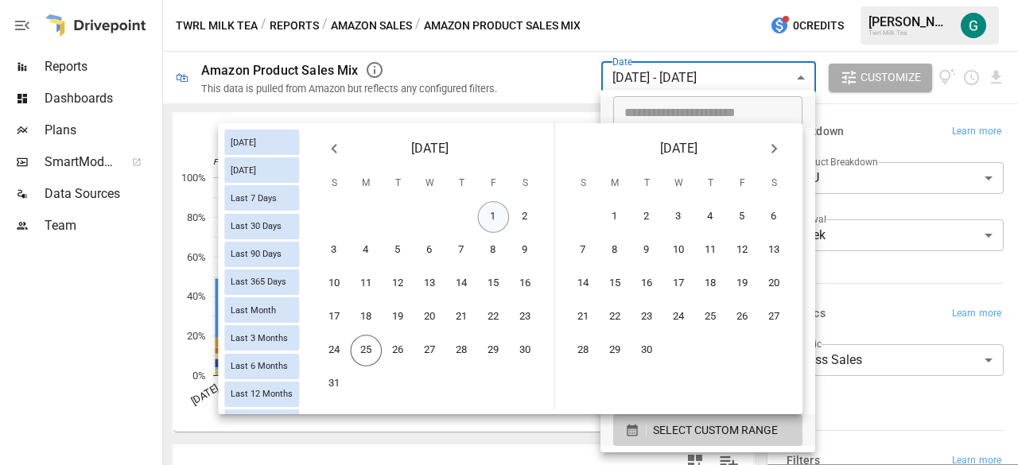
click at [483, 219] on button "1" at bounding box center [494, 217] width 32 height 32
click at [334, 357] on button "24" at bounding box center [335, 351] width 32 height 32
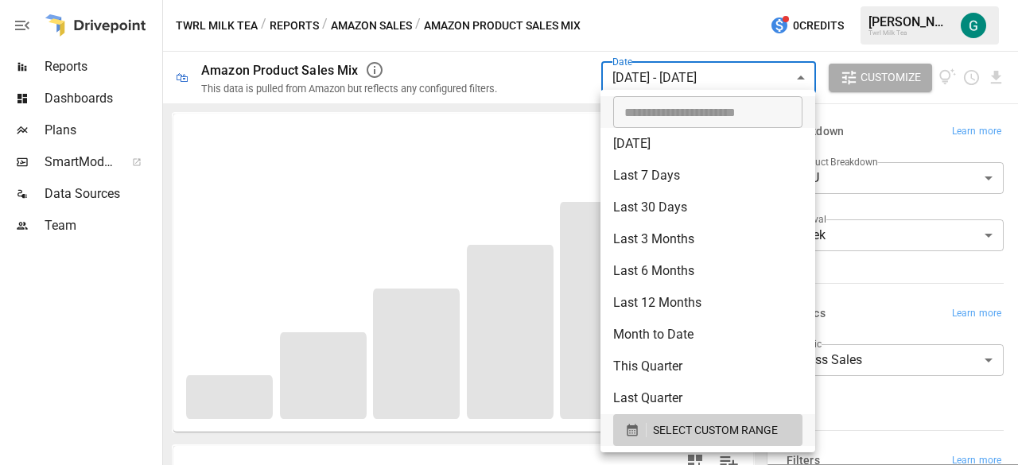
click at [557, 62] on div at bounding box center [509, 232] width 1018 height 465
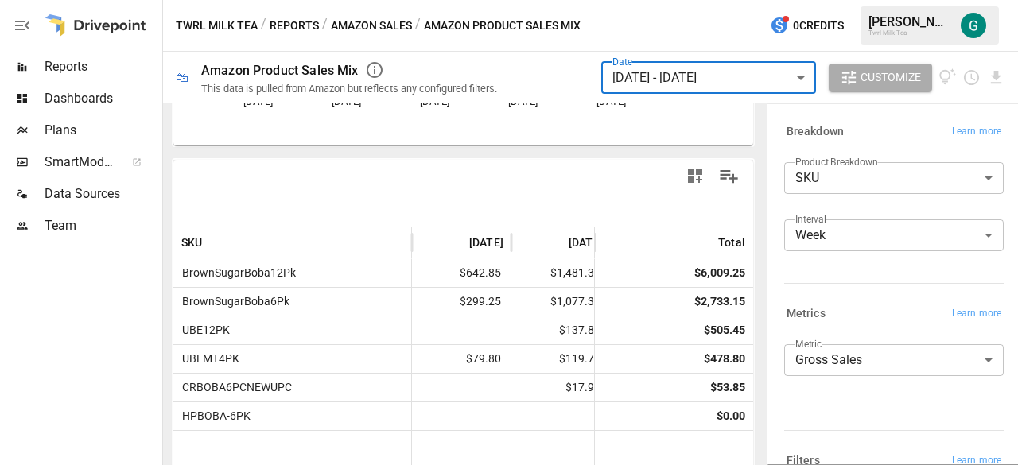
scroll to position [296, 0]
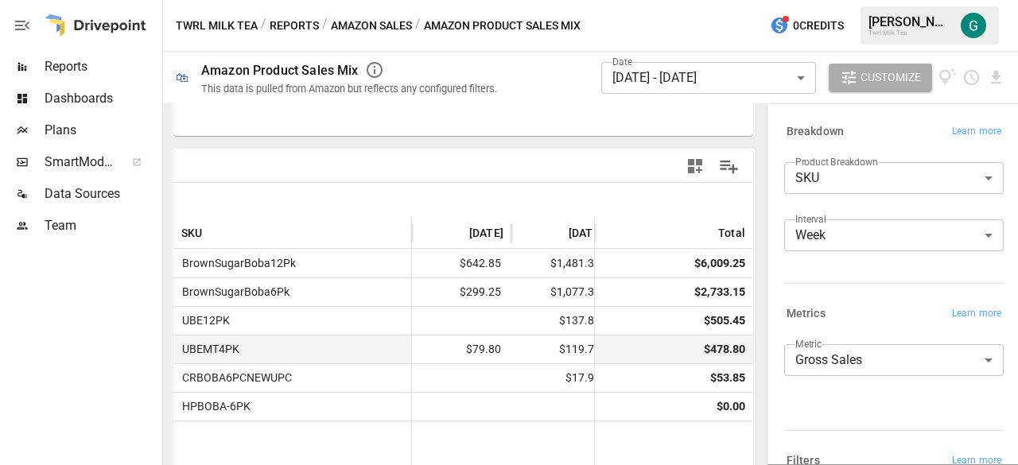
click at [426, 348] on span "$79.80" at bounding box center [461, 350] width 83 height 28
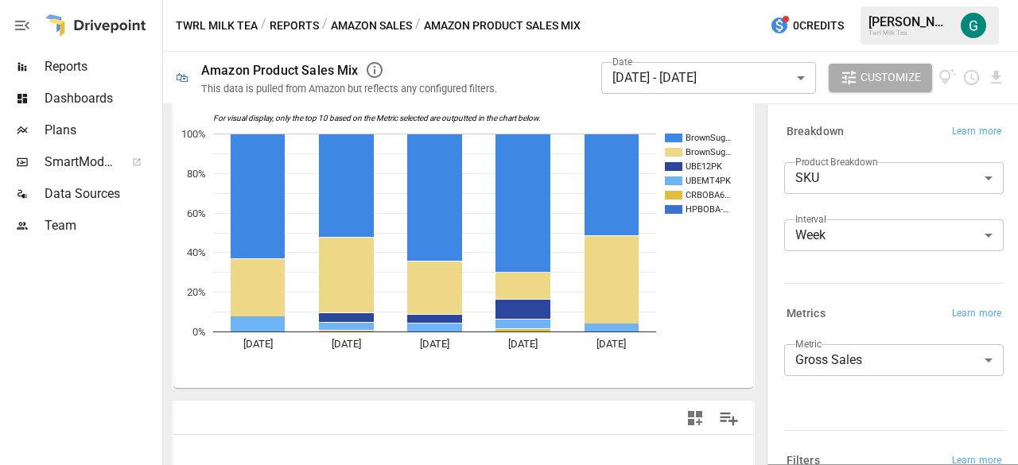
scroll to position [0, 0]
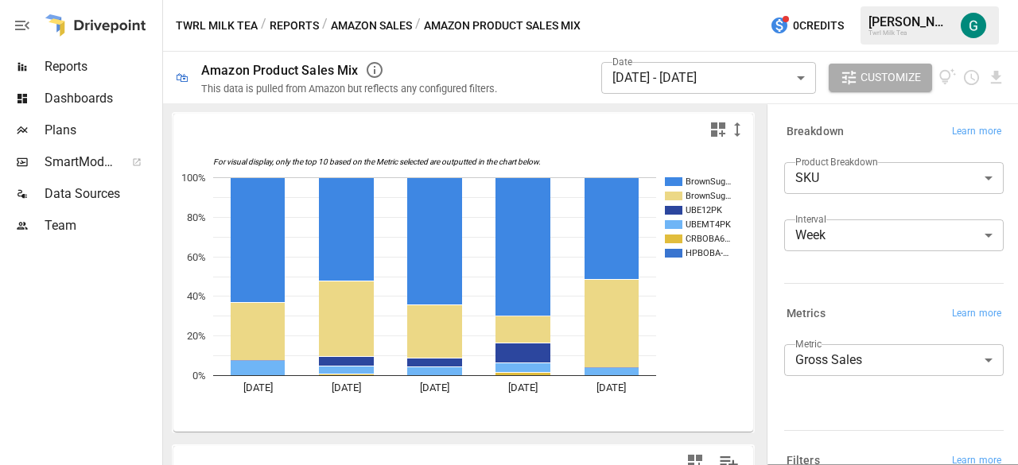
click at [900, 0] on body "Reports Dashboards Plans SmartModel ™ Data Sources Team Twrl Milk Tea / Reports…" at bounding box center [509, 0] width 1018 height 0
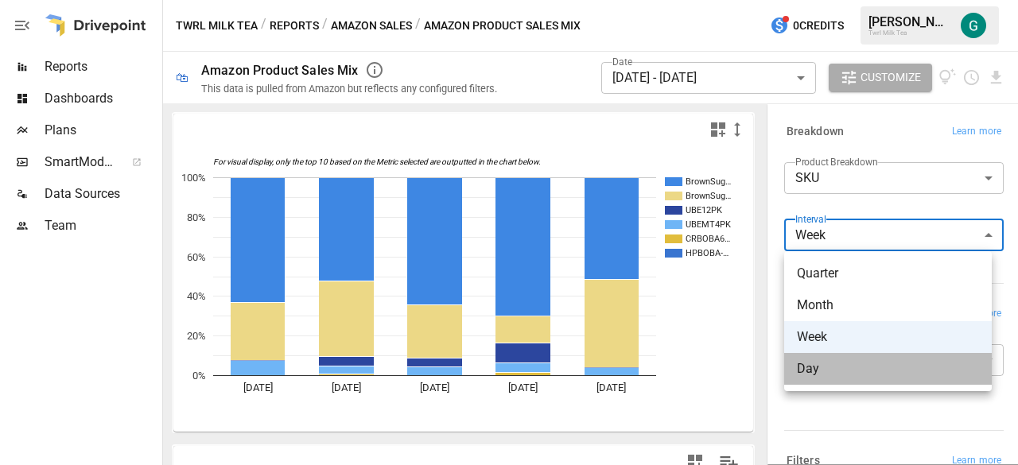
click at [829, 375] on span "Day" at bounding box center [888, 368] width 182 height 19
type input "***"
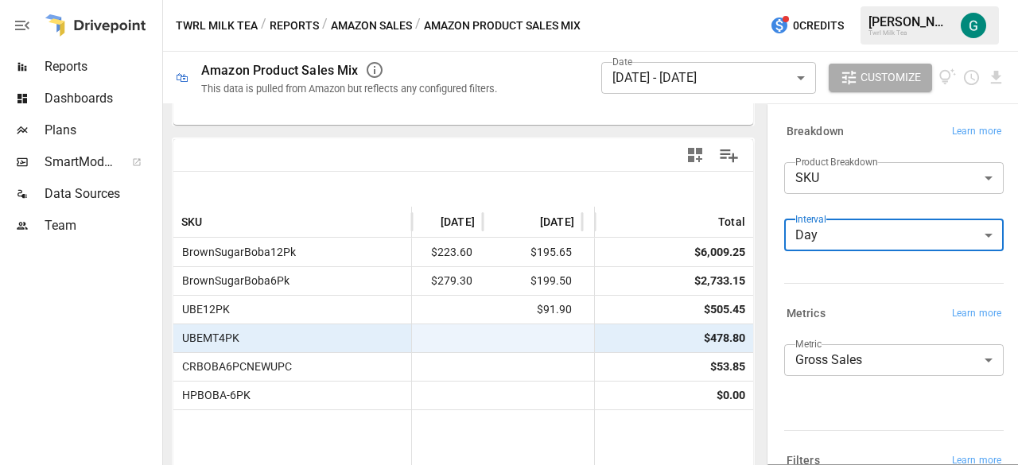
scroll to position [312, 0]
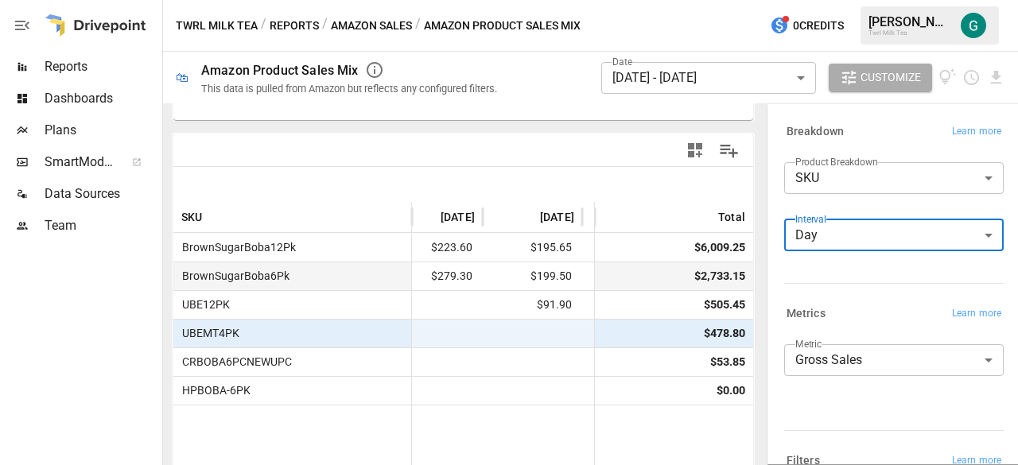
click at [491, 287] on span "$199.50" at bounding box center [532, 276] width 83 height 28
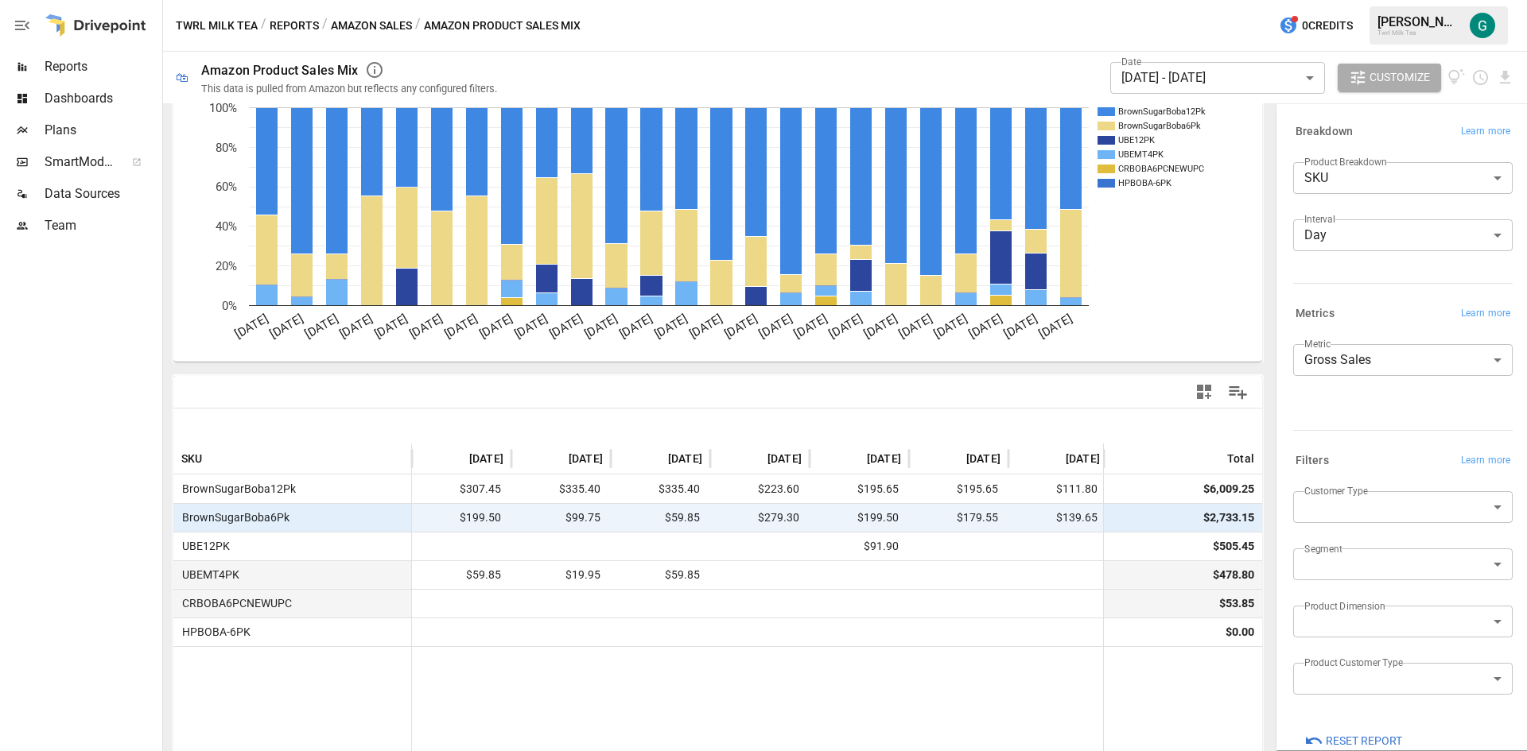
scroll to position [0, 0]
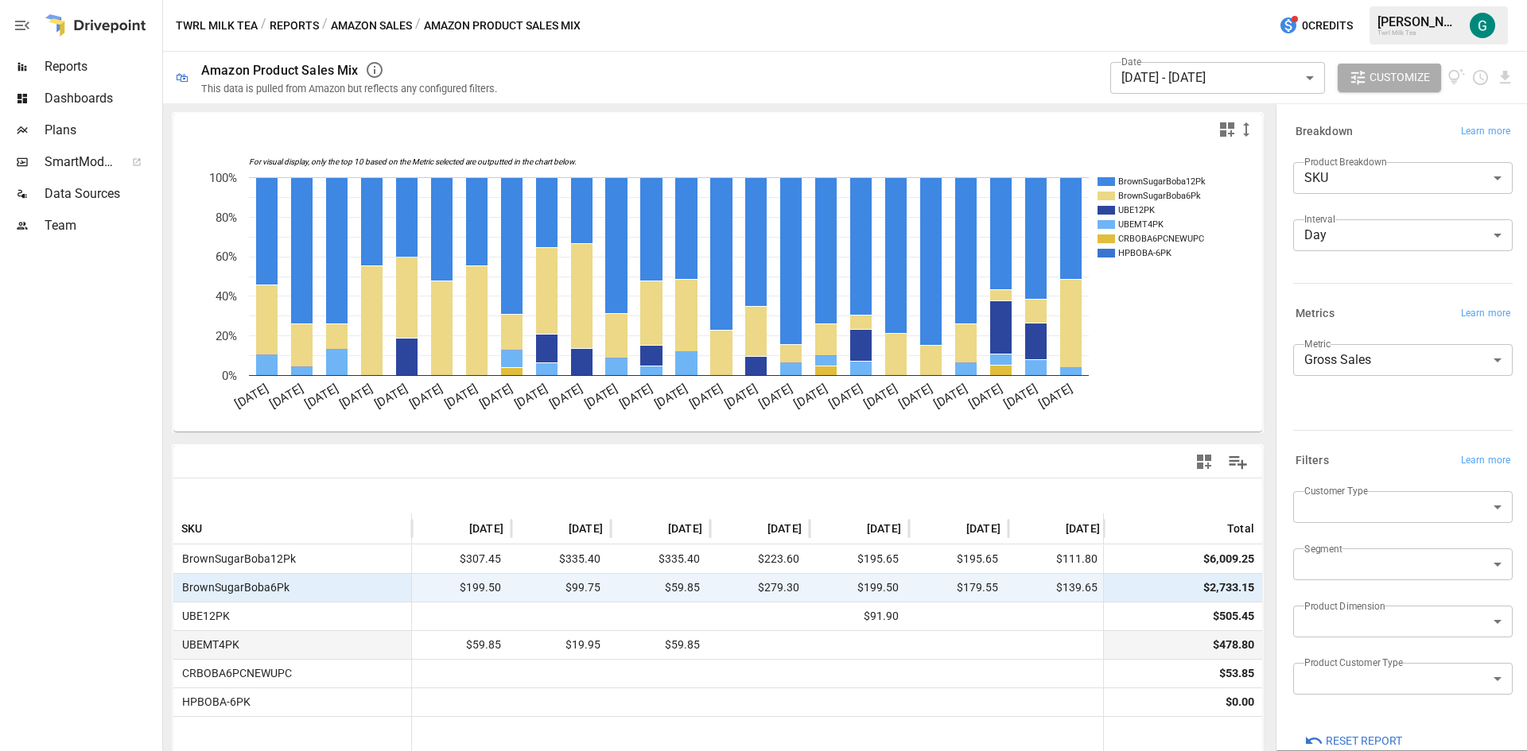
click at [1017, 0] on body "Reports Dashboards Plans SmartModel ™ Data Sources Team Twrl Milk Tea / Reports…" at bounding box center [763, 0] width 1527 height 0
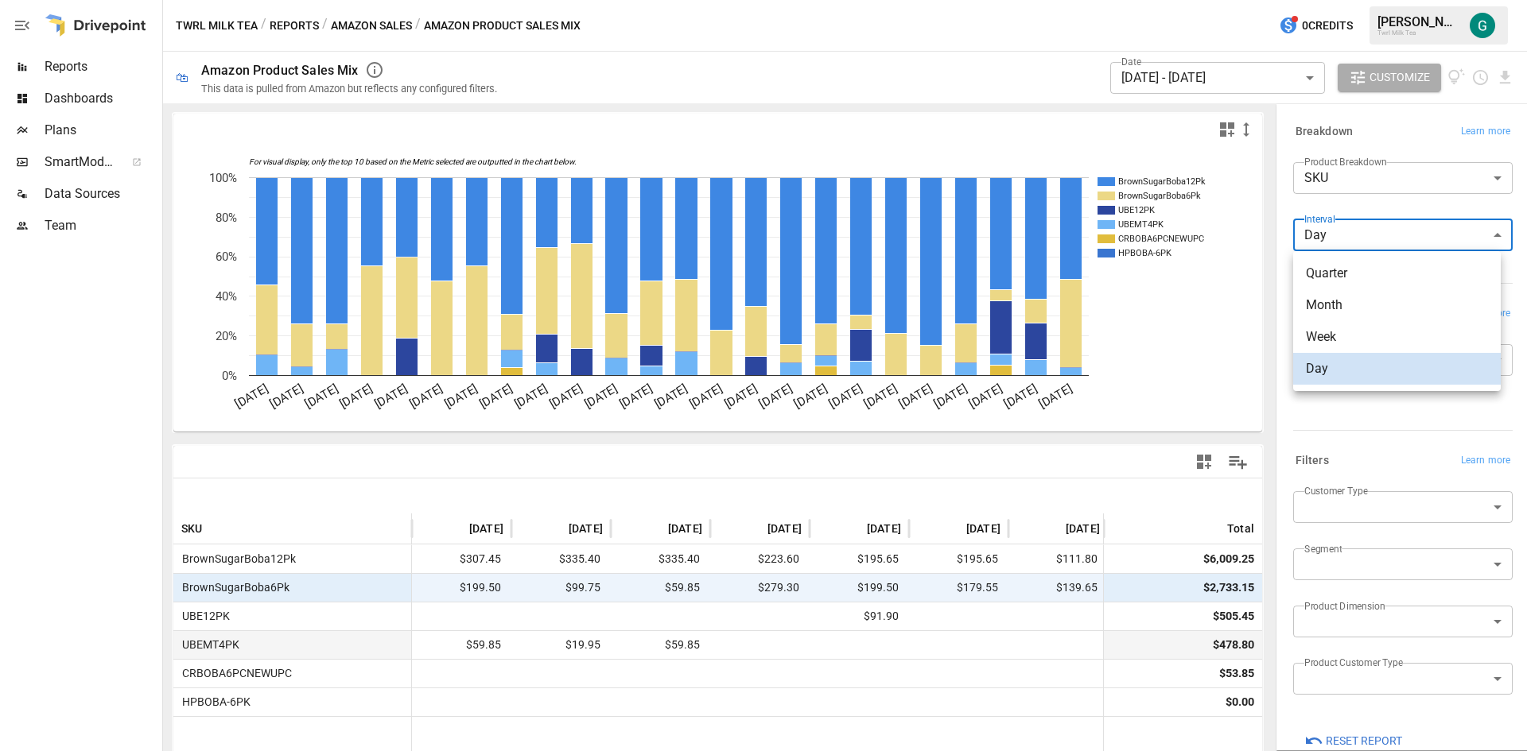
click at [1017, 184] on div at bounding box center [763, 375] width 1527 height 751
click at [1017, 0] on body "Reports Dashboards Plans SmartModel ™ Data Sources Team Twrl Milk Tea / Reports…" at bounding box center [763, 0] width 1527 height 0
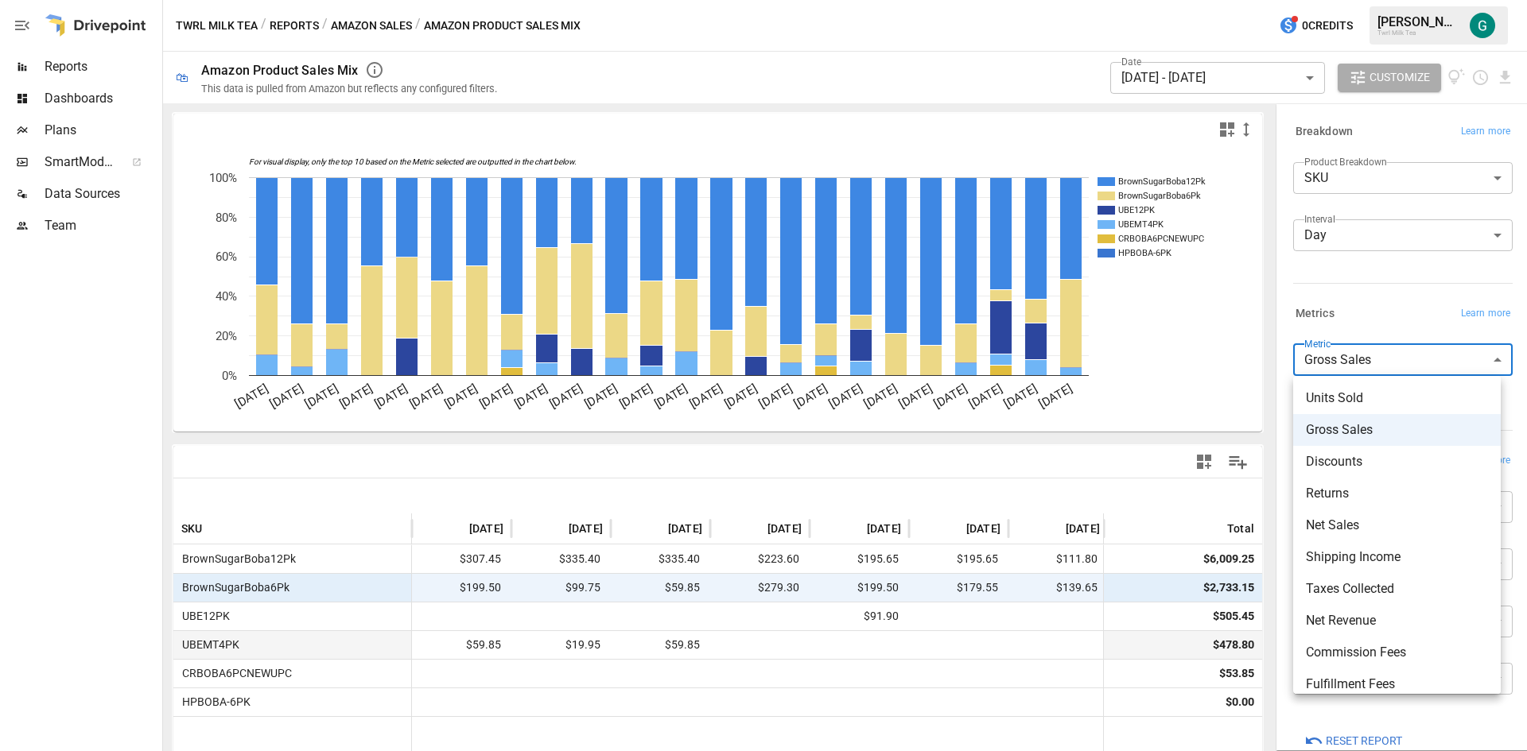
click at [1017, 400] on span "Units Sold" at bounding box center [1397, 398] width 182 height 19
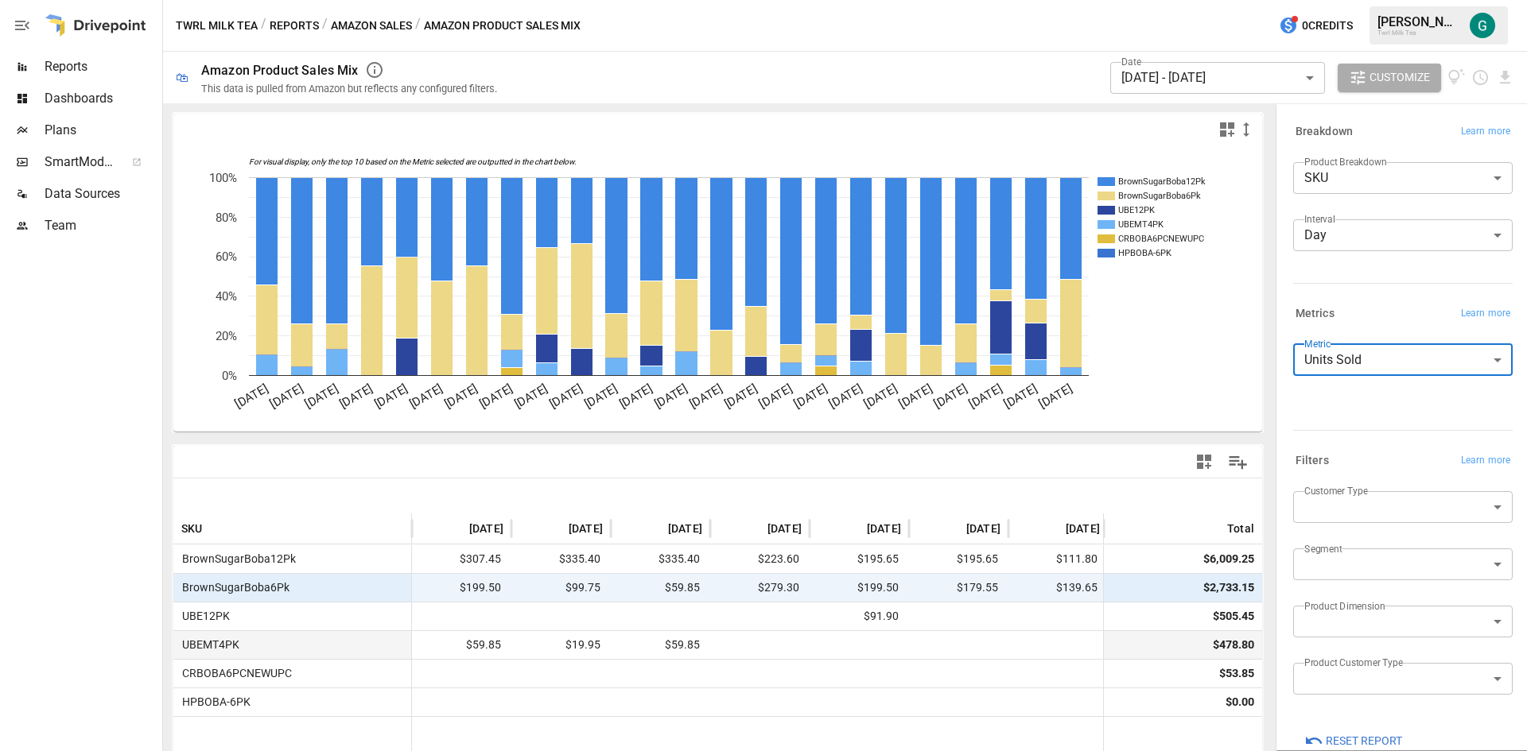
type input "**********"
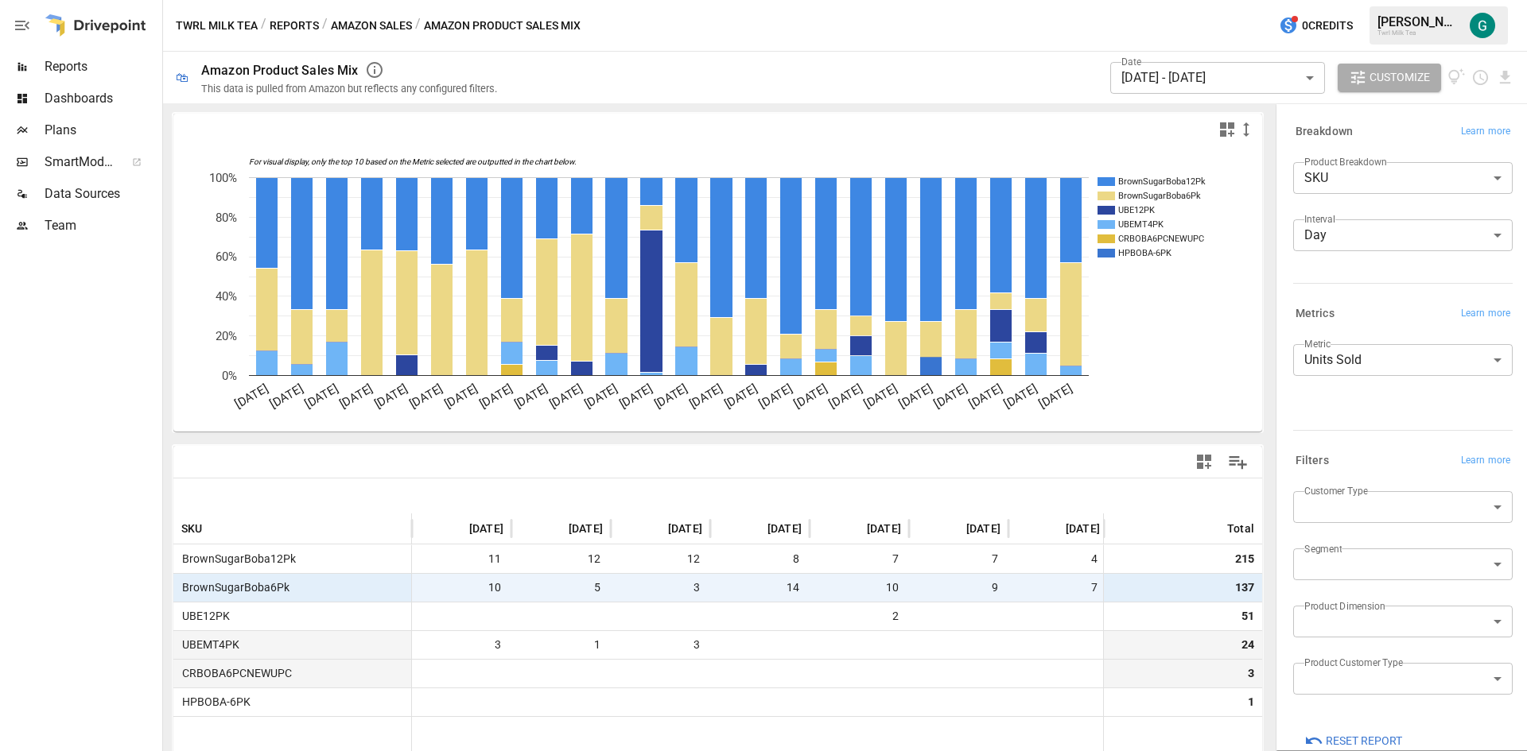
click at [763, 464] on div at bounding box center [759, 673] width 99 height 29
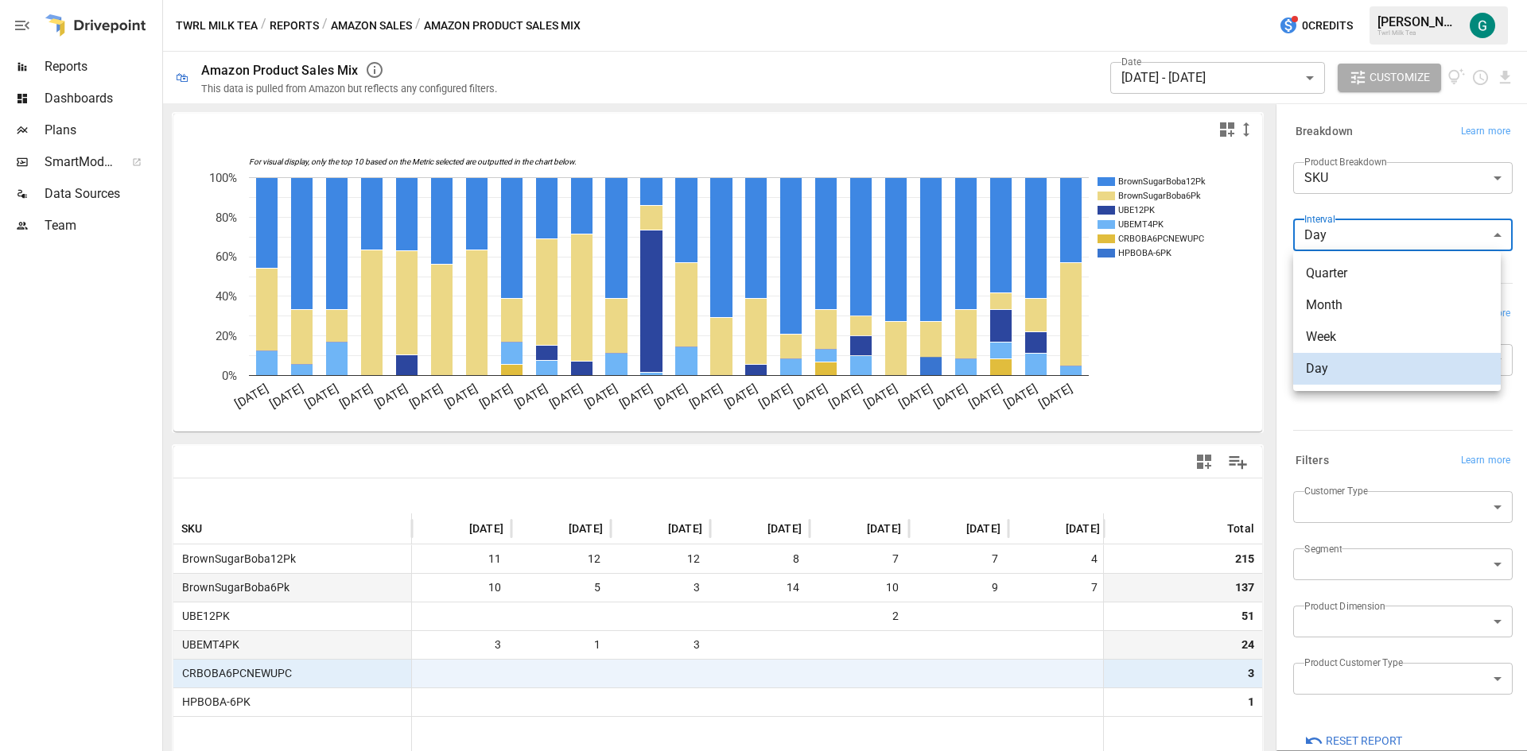
click at [1017, 0] on body "Reports Dashboards Plans SmartModel ™ Data Sources Team Twrl Milk Tea / Reports…" at bounding box center [763, 0] width 1527 height 0
click at [1017, 332] on span "Week" at bounding box center [1397, 337] width 182 height 19
type input "****"
